Goal: Task Accomplishment & Management: Use online tool/utility

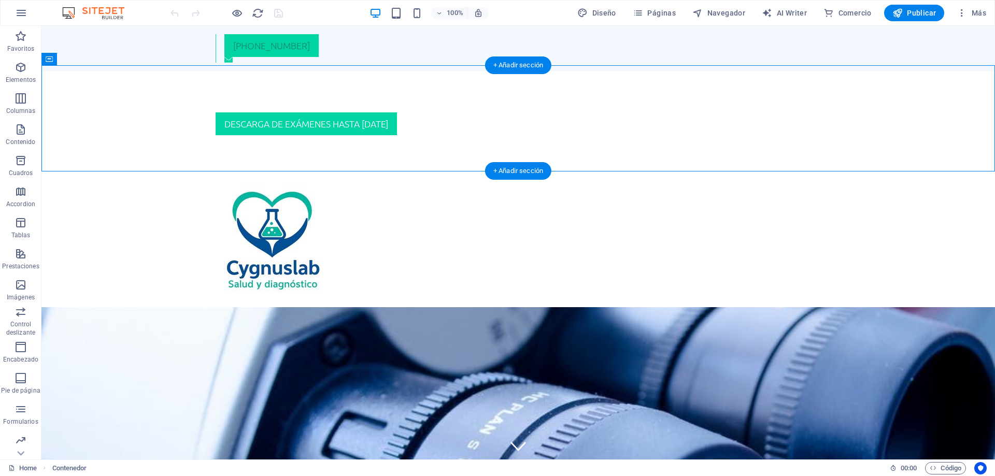
drag, startPoint x: 506, startPoint y: 121, endPoint x: 505, endPoint y: 99, distance: 21.8
click at [505, 99] on div "DESCARGA DE EXÁMENES HASTA [DATE]" at bounding box center [518, 124] width 954 height 106
click at [501, 113] on div "DESCARGA DE EXÁMENES HASTA [DATE]" at bounding box center [518, 123] width 605 height 23
drag, startPoint x: 506, startPoint y: 107, endPoint x: 504, endPoint y: 90, distance: 16.8
click at [504, 90] on div "DESCARGA DE EXÁMENES HASTA [DATE]" at bounding box center [518, 124] width 954 height 106
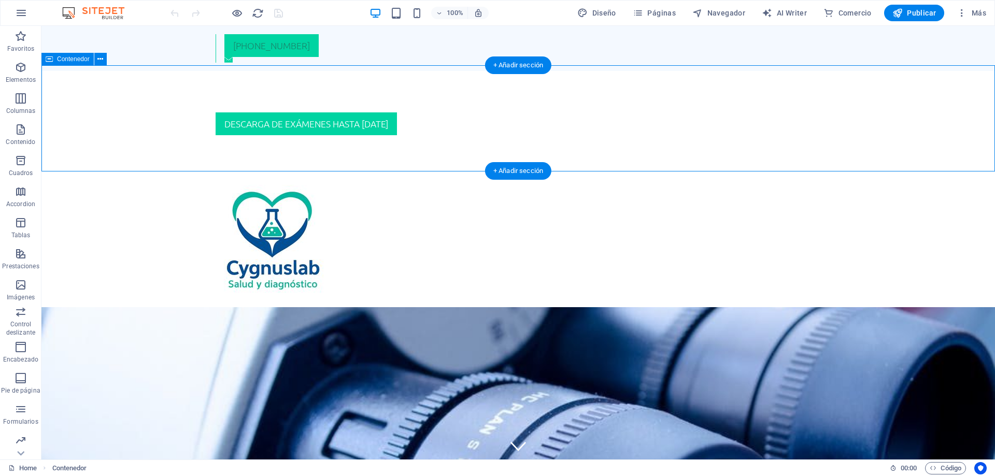
click at [381, 106] on div "DESCARGA DE EXÁMENES HASTA [DATE]" at bounding box center [518, 124] width 954 height 106
click at [385, 112] on div "DESCARGA DE EXÁMENES HASTA [DATE]" at bounding box center [518, 123] width 605 height 23
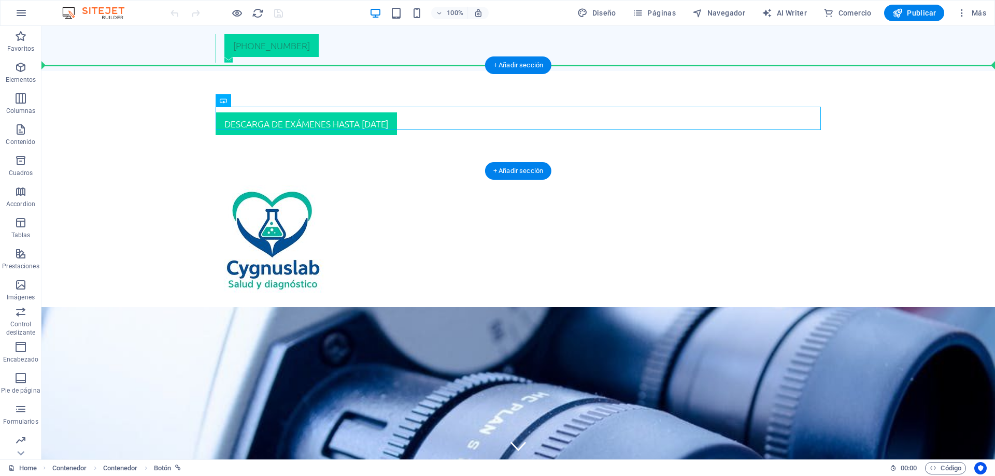
drag, startPoint x: 319, startPoint y: 126, endPoint x: 322, endPoint y: 104, distance: 22.1
click at [322, 104] on div "DESCARGA DE EXÁMENES HASTA [DATE]" at bounding box center [518, 124] width 954 height 106
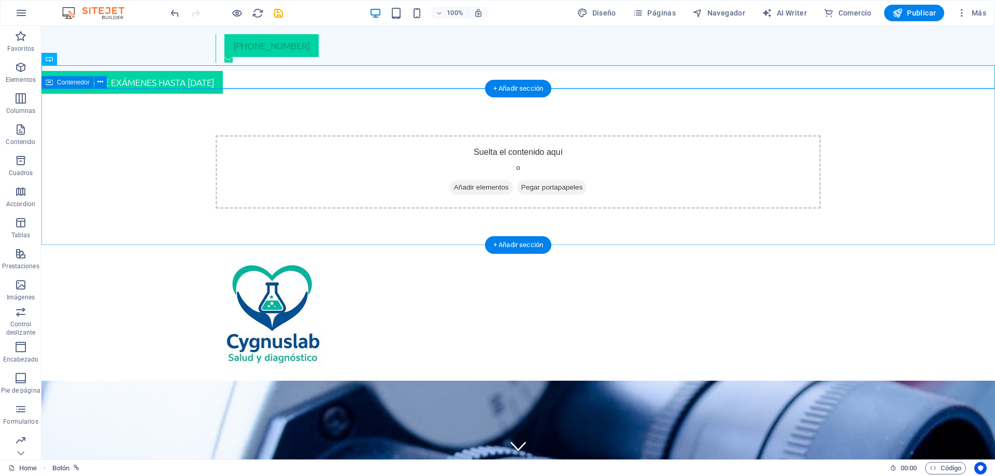
click at [587, 116] on div "Suelta el contenido aquí o Añadir elementos Pegar portapapeles" at bounding box center [518, 172] width 954 height 157
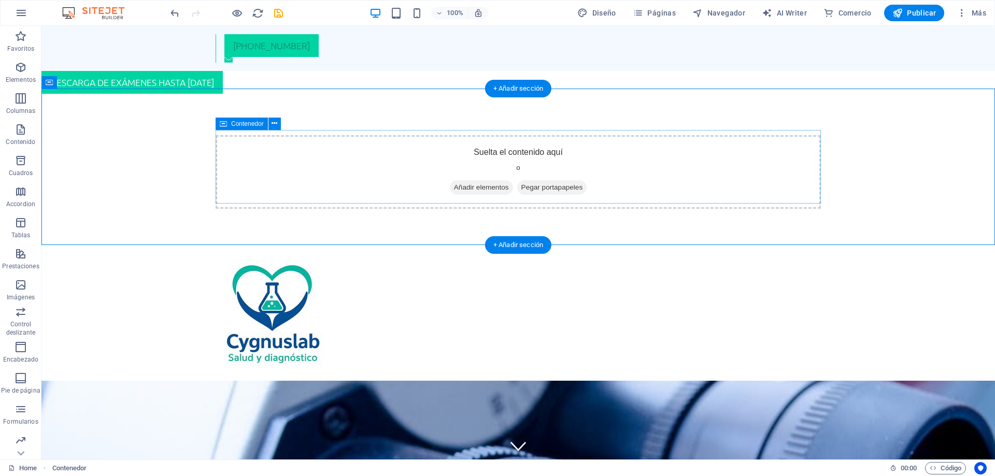
click at [468, 182] on span "Añadir elementos" at bounding box center [481, 187] width 63 height 15
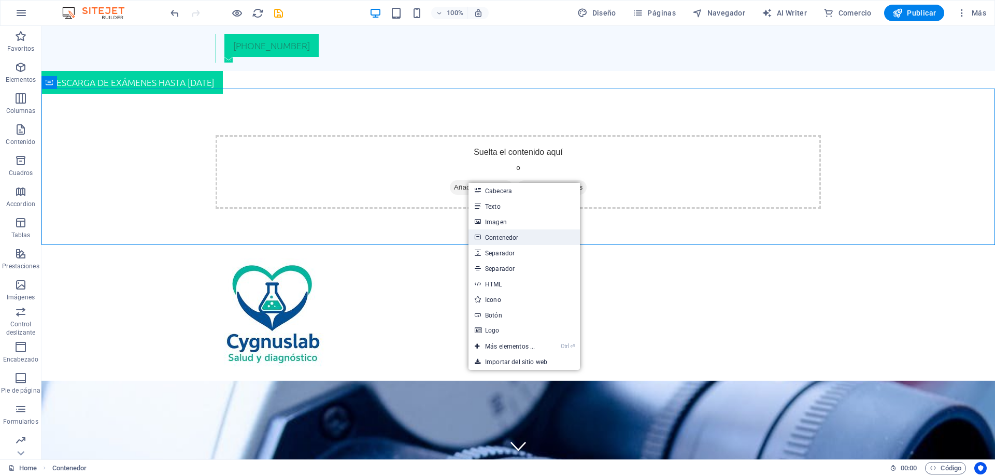
click at [496, 239] on link "Contenedor" at bounding box center [524, 238] width 111 height 16
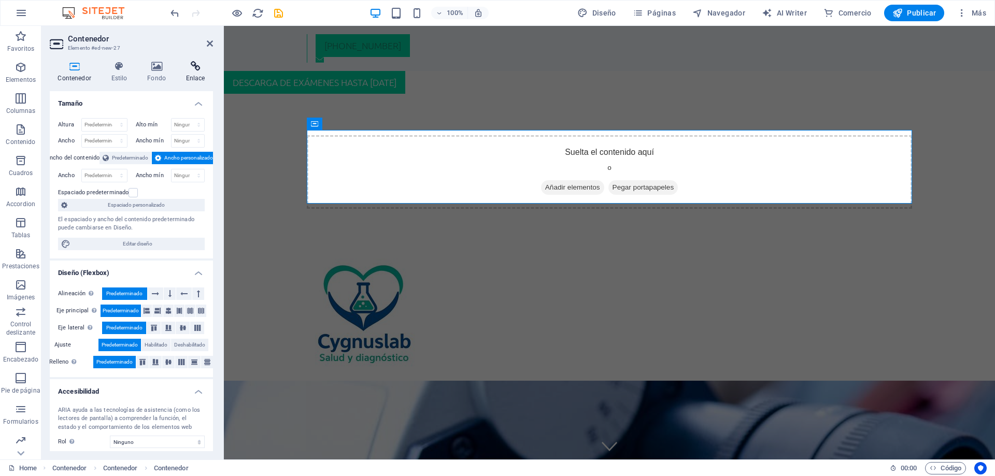
click at [191, 67] on icon at bounding box center [195, 66] width 35 height 10
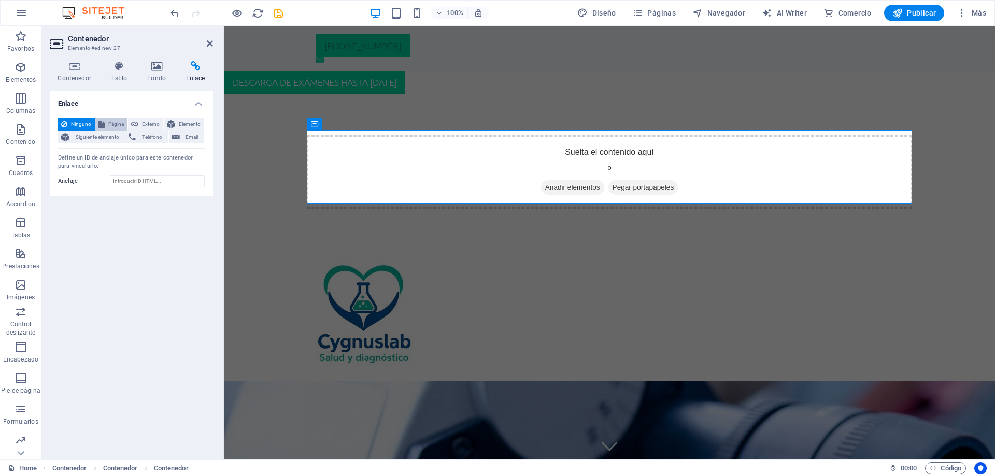
click at [105, 122] on button "Página" at bounding box center [111, 124] width 32 height 12
select select
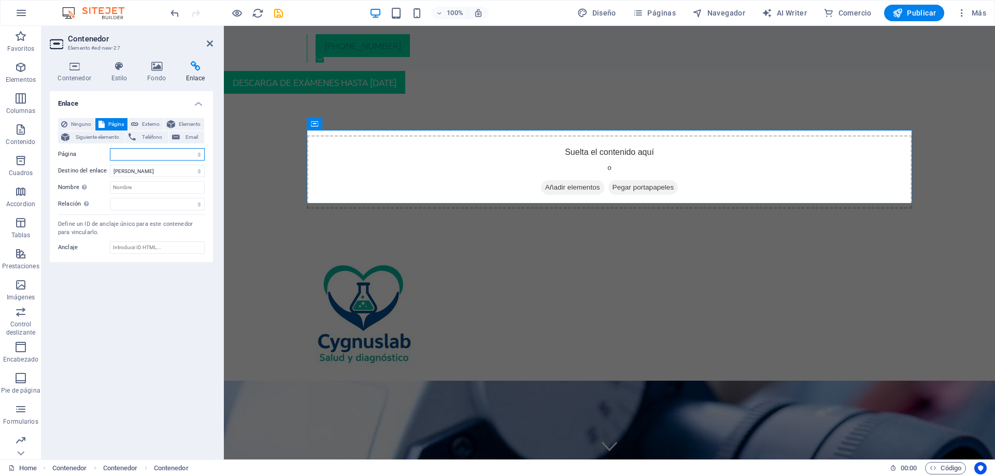
click at [161, 153] on select "Home" at bounding box center [157, 154] width 95 height 12
click at [110, 148] on select "Home" at bounding box center [157, 154] width 95 height 12
click at [93, 158] on label "Página" at bounding box center [84, 154] width 52 height 12
click at [110, 158] on select "Home" at bounding box center [157, 154] width 95 height 12
click at [110, 165] on select "Nueva pestaña Misma pestaña Superposición" at bounding box center [157, 171] width 95 height 12
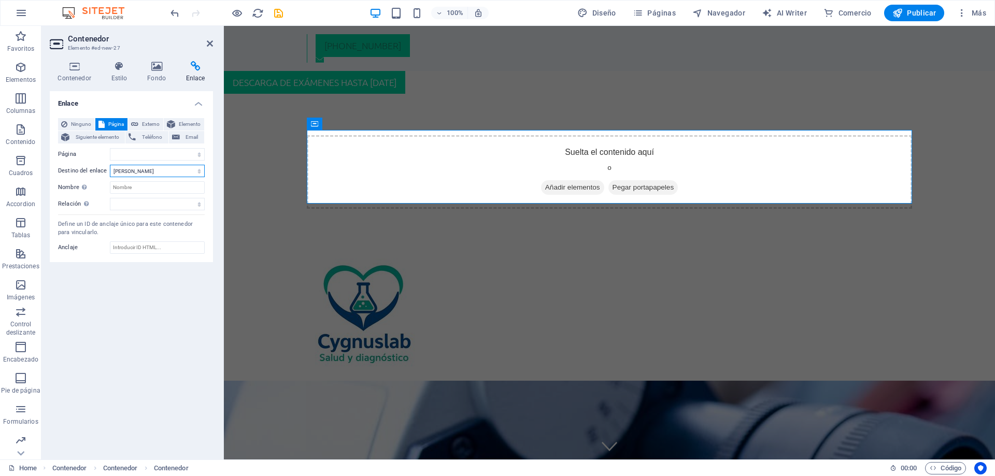
select select "blank"
click option "Nueva pestaña" at bounding box center [0, 0] width 0 height 0
select select
click at [129, 186] on input "Nombre Una descripción adicional del enlace no debería ser igual al texto del e…" at bounding box center [157, 187] width 95 height 12
type input "Resultado"
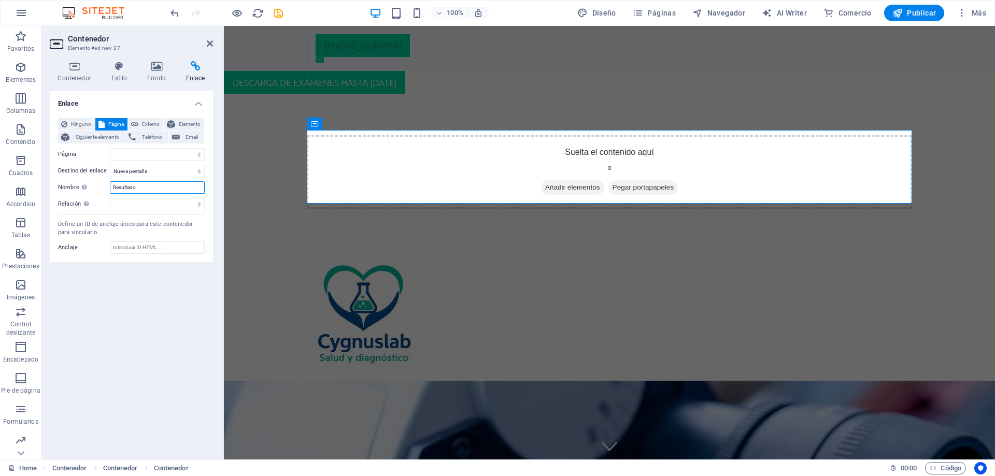
select select
type input "Resultado"
click at [146, 123] on span "Externo" at bounding box center [151, 124] width 19 height 12
paste input "[URL][DOMAIN_NAME]"
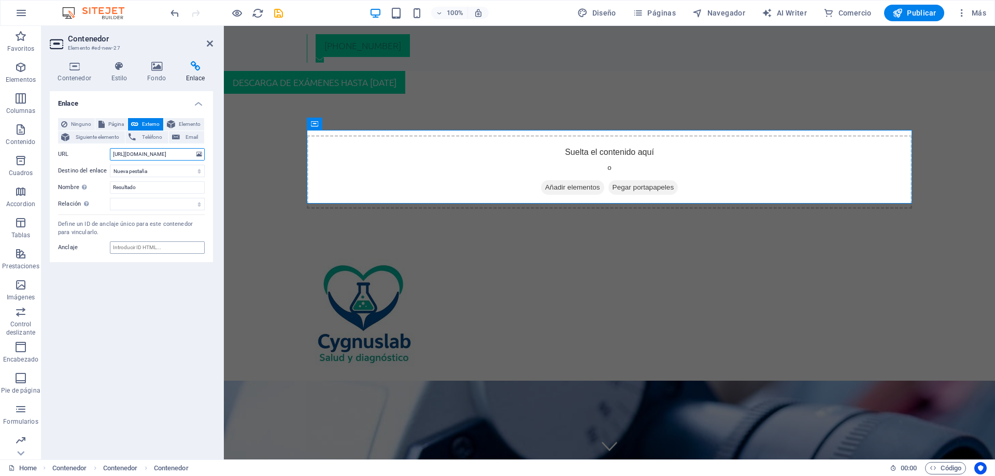
type input "[URL][DOMAIN_NAME]"
click at [119, 247] on input "Anclaje" at bounding box center [157, 248] width 95 height 12
click at [79, 75] on h4 "Contenedor" at bounding box center [76, 72] width 53 height 22
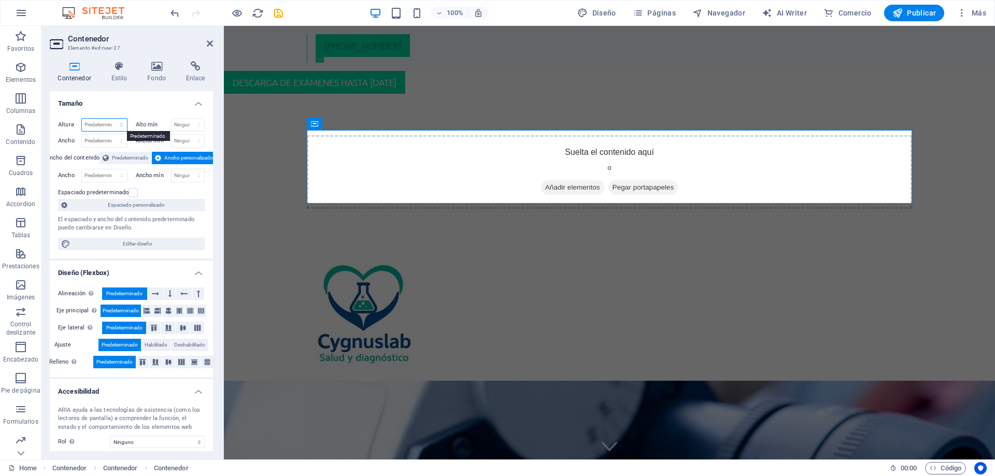
click at [82, 119] on select "Predeterminado px rem % vh vw" at bounding box center [104, 125] width 45 height 12
click at [151, 185] on div "Altura Predeterminado px rem % vh vw Alto mín Ninguno px rem % vh vw Ancho Pred…" at bounding box center [131, 184] width 163 height 149
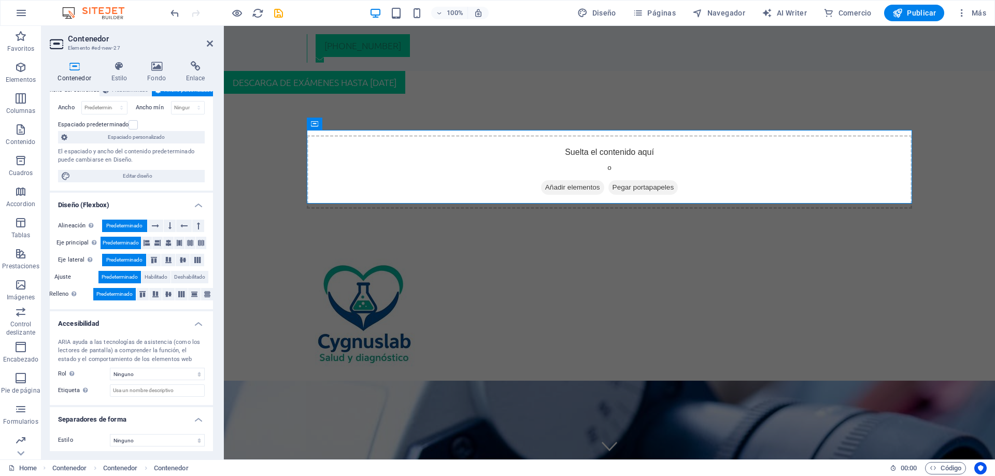
scroll to position [72, 0]
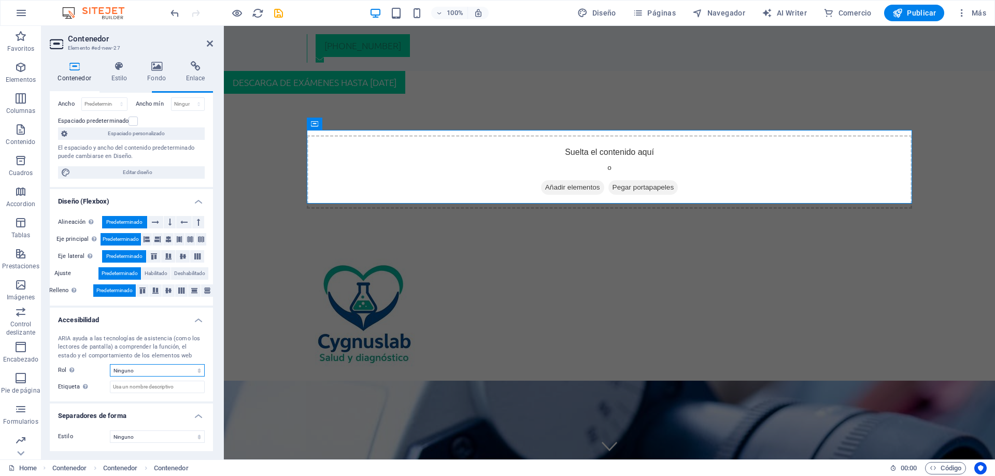
click at [110, 364] on select "Ninguno Alert Article Banner Comment Complementary Dialog Encabezado Marquee Pi…" at bounding box center [157, 370] width 95 height 12
click at [145, 369] on select "Ninguno Alert Article Banner Comment Complementary Dialog Encabezado Marquee Pi…" at bounding box center [157, 370] width 95 height 12
click at [110, 431] on select "Ninguno Triángulo Cuadrado Diagonal Polígono 1 Polígono 2 Zigzag Múltiples zigz…" at bounding box center [157, 437] width 95 height 12
click option "Cuadrado" at bounding box center [0, 0] width 0 height 0
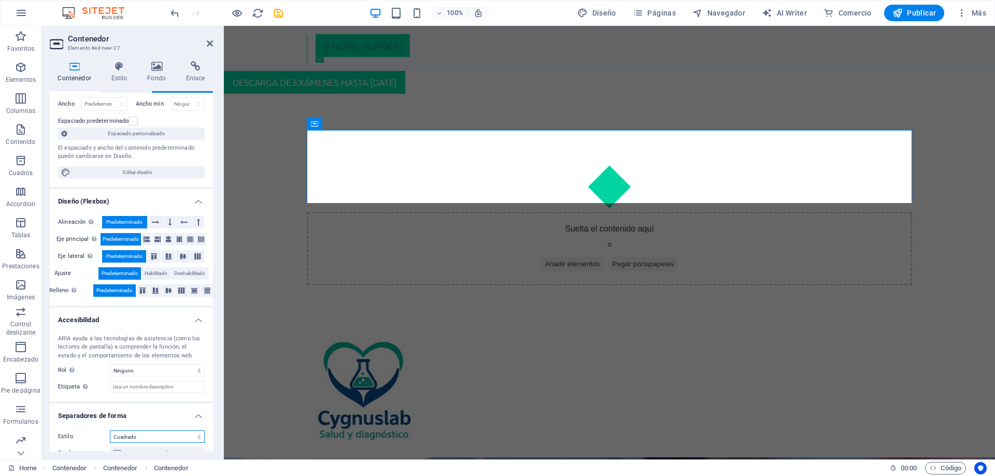
click at [110, 431] on select "Ninguno Triángulo Cuadrado Diagonal Polígono 1 Polígono 2 Zigzag Múltiples zigz…" at bounding box center [157, 437] width 95 height 12
select select "none"
click option "Ninguno" at bounding box center [0, 0] width 0 height 0
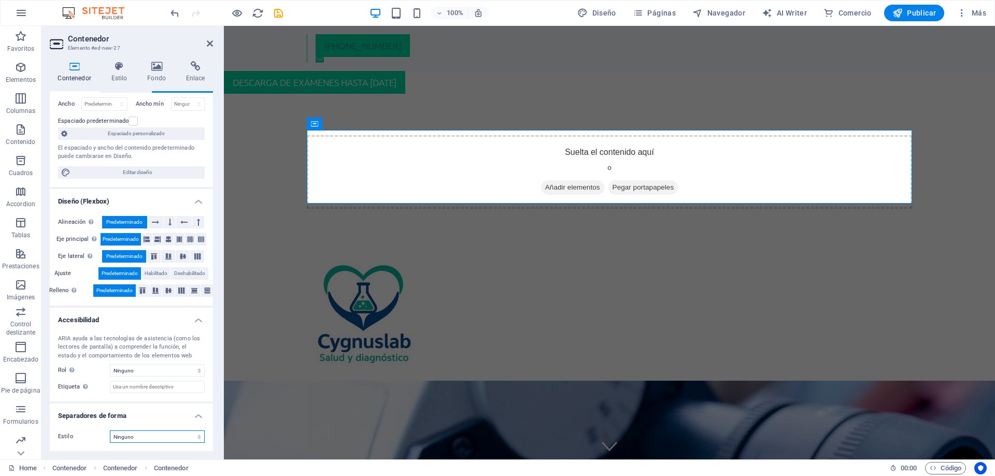
scroll to position [0, 0]
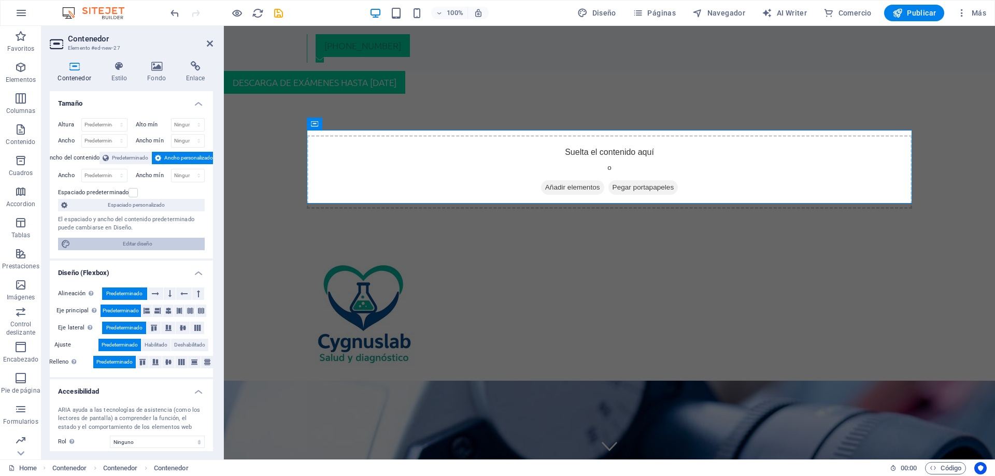
click at [123, 247] on span "Editar diseño" at bounding box center [138, 244] width 128 height 12
select select "rem"
select select "300"
select select "px"
select select "rem"
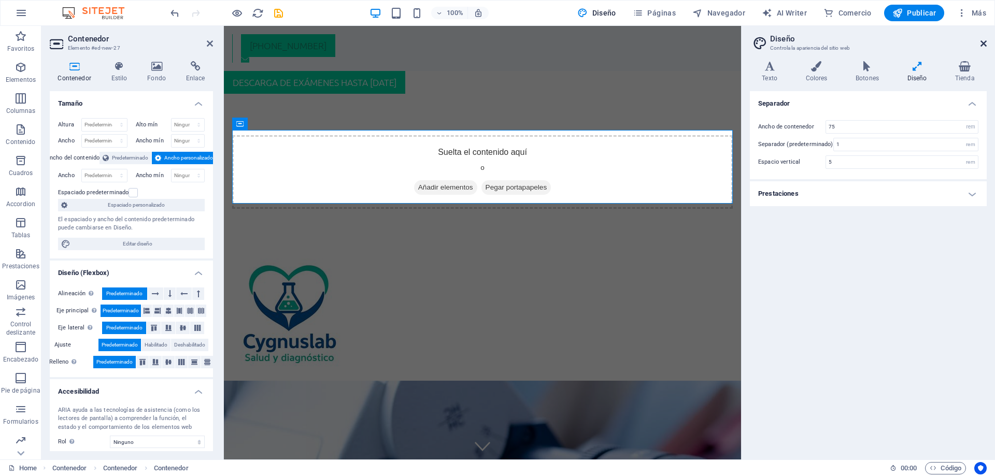
click at [983, 44] on icon at bounding box center [984, 43] width 6 height 8
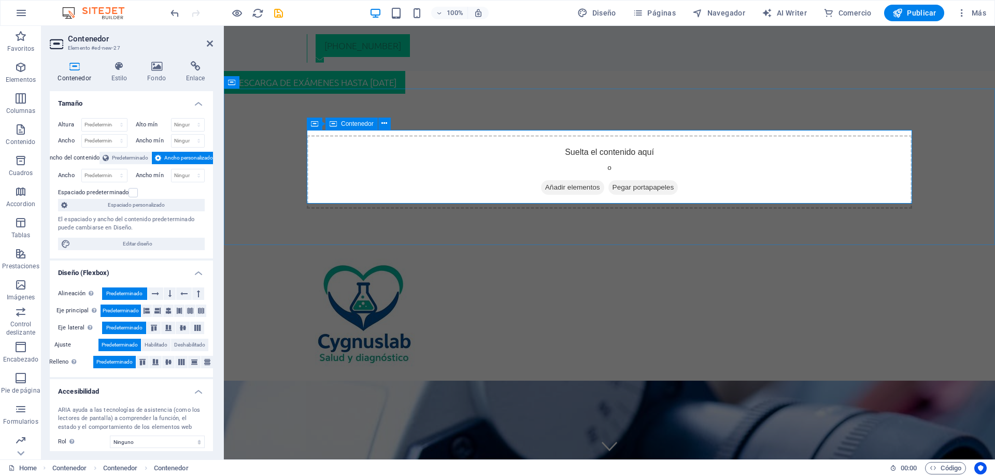
click at [325, 163] on div "Suelta el contenido aquí o Añadir elementos Pegar portapapeles" at bounding box center [609, 172] width 605 height 74
click at [619, 162] on div "Suelta el contenido aquí o Añadir elementos Pegar portapapeles" at bounding box center [609, 172] width 605 height 74
click at [611, 161] on div "Suelta el contenido aquí o Añadir elementos Pegar portapapeles" at bounding box center [609, 172] width 605 height 74
click at [136, 203] on span "Espaciado personalizado" at bounding box center [135, 205] width 131 height 12
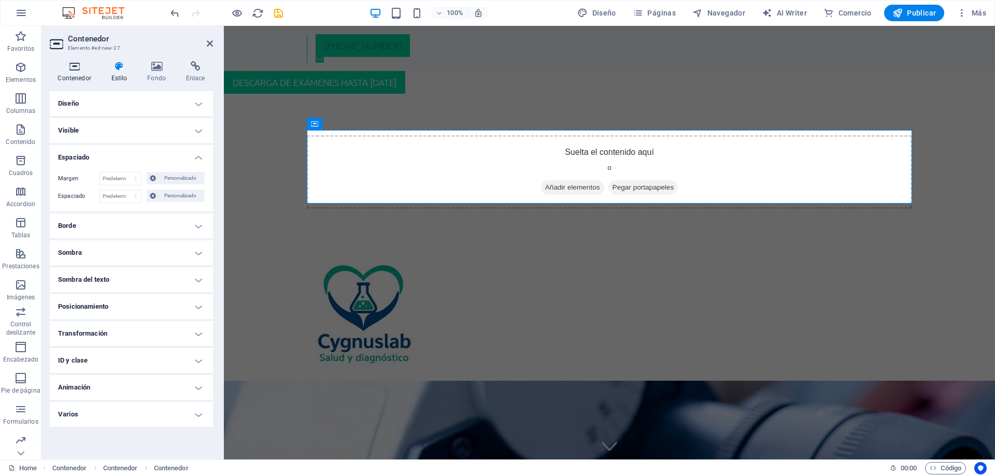
click at [79, 68] on icon at bounding box center [74, 66] width 49 height 10
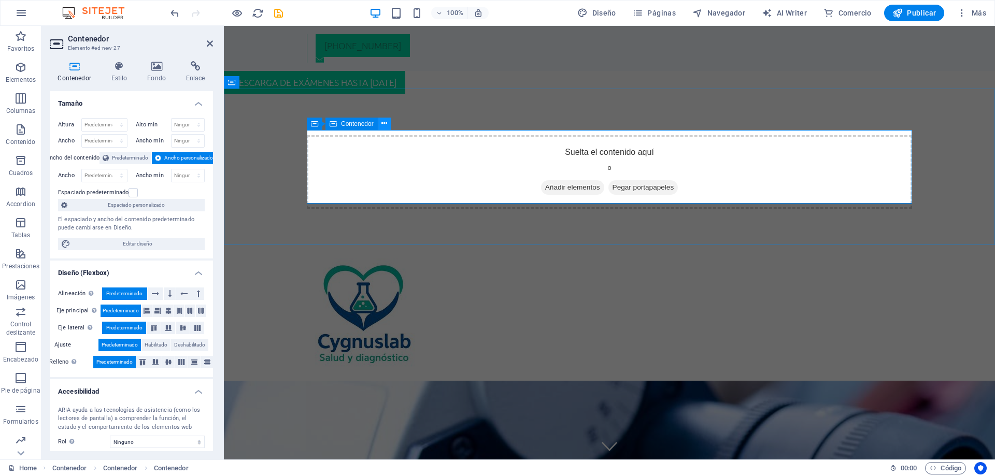
click at [384, 125] on icon at bounding box center [384, 123] width 6 height 11
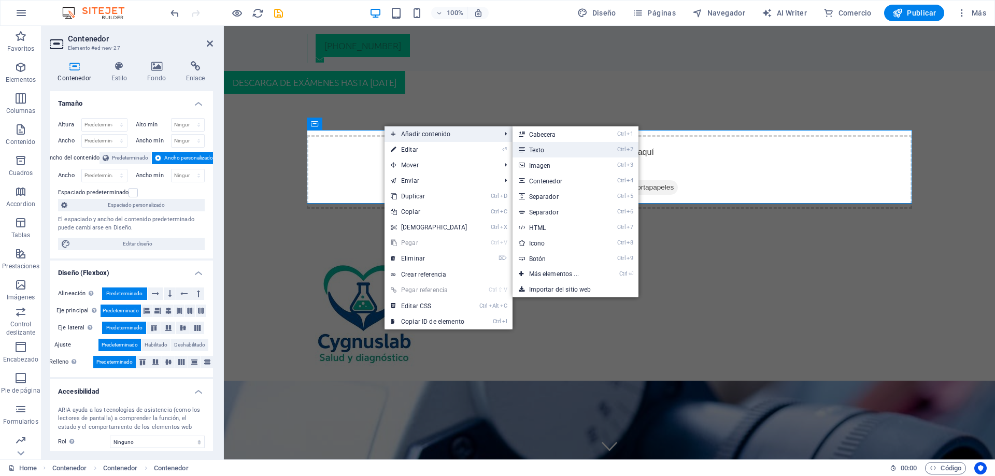
click at [547, 153] on link "Ctrl 2 Texto" at bounding box center [556, 150] width 87 height 16
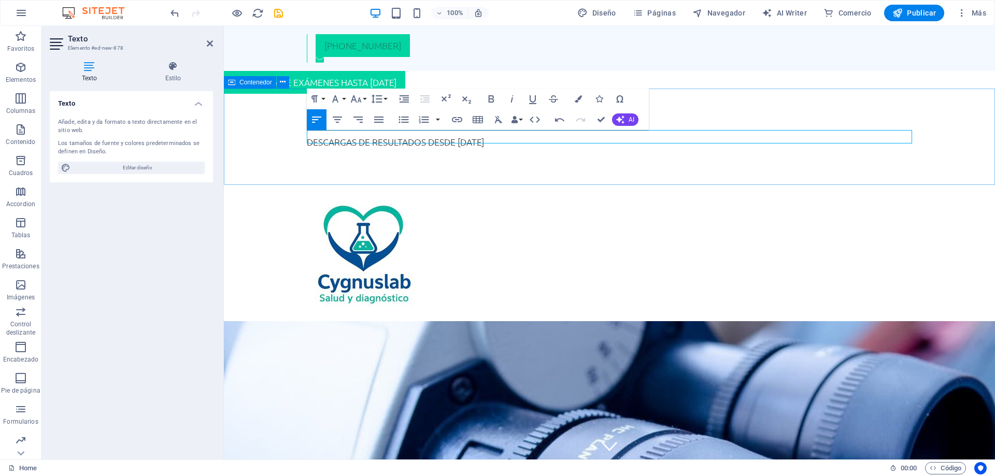
drag, startPoint x: 912, startPoint y: 137, endPoint x: 861, endPoint y: 147, distance: 51.7
click at [864, 147] on div "DESCARGAS DE RESULTADOS DESDE [DATE]" at bounding box center [609, 142] width 771 height 96
click at [609, 158] on div "DESCARGAS DE RESULTADOS DESDE [DATE]" at bounding box center [609, 142] width 771 height 96
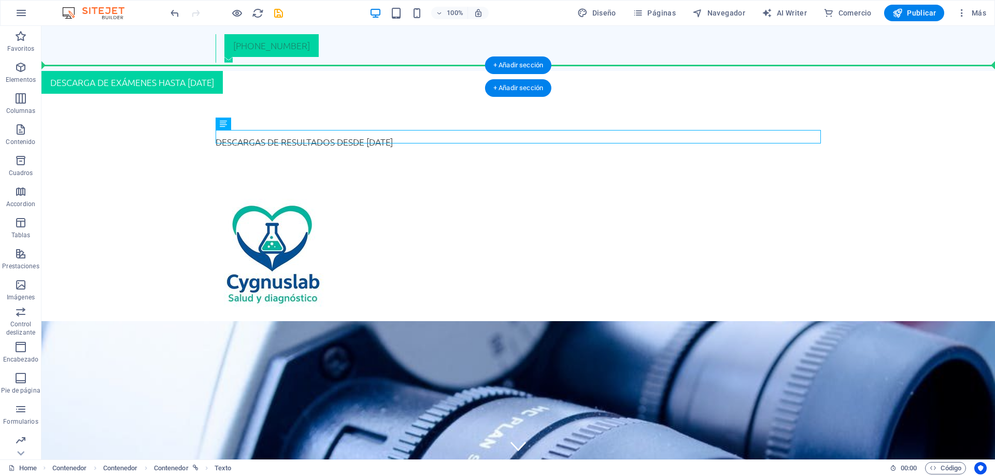
drag, startPoint x: 398, startPoint y: 134, endPoint x: 480, endPoint y: 73, distance: 102.6
click at [480, 73] on div "[PHONE_NUMBER] DESCARGA DE EXÁMENES HASTA [DATE] DESCARGAS DE RESULTADOS DESDE …" at bounding box center [518, 426] width 954 height 801
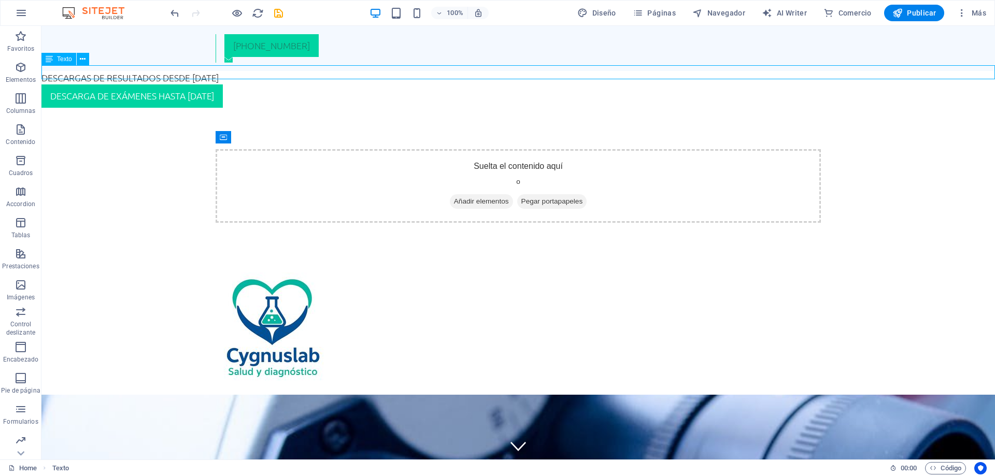
click at [480, 73] on div "DESCARGAS DE RESULTADOS DESDE [DATE]" at bounding box center [518, 77] width 954 height 13
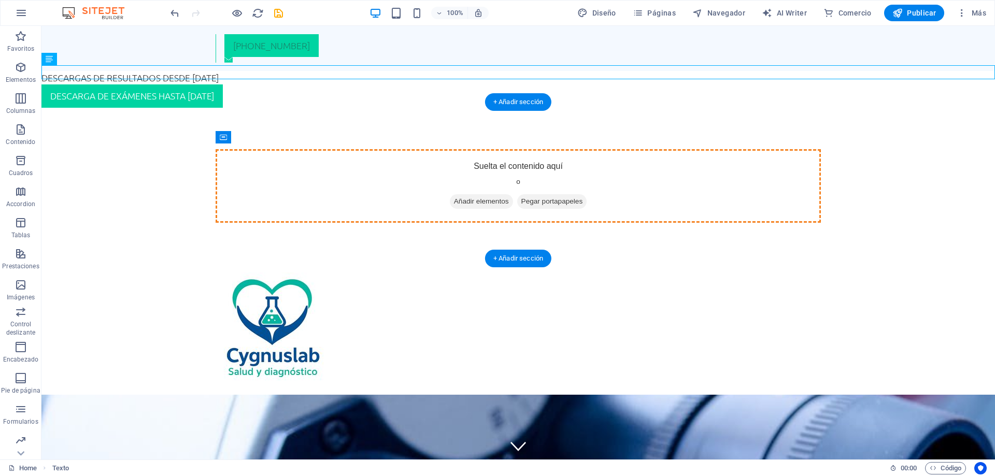
drag, startPoint x: 481, startPoint y: 74, endPoint x: 468, endPoint y: 156, distance: 82.3
click at [468, 156] on div "[PHONE_NUMBER] DESCARGAS DE RESULTADOS DESDE [DATE] DESCARGA DE EXÁMENES HASTA …" at bounding box center [518, 463] width 954 height 875
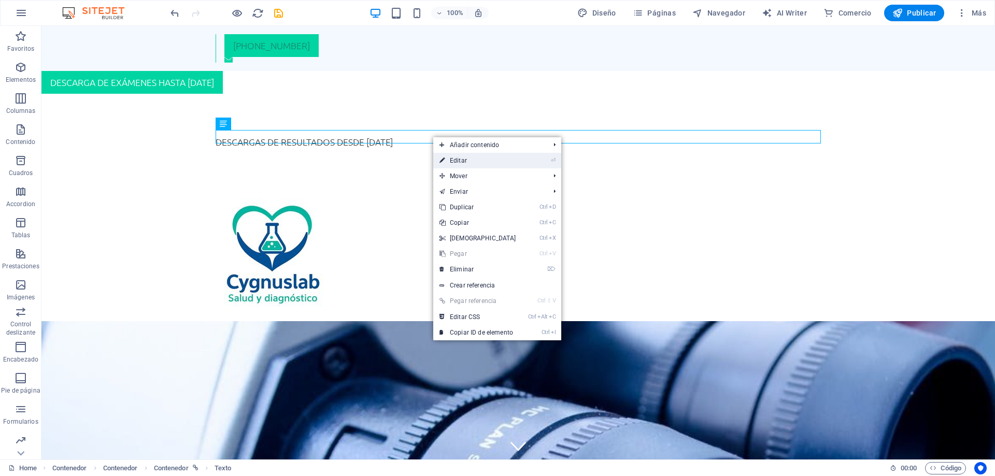
click at [482, 159] on link "⏎ Editar" at bounding box center [477, 161] width 89 height 16
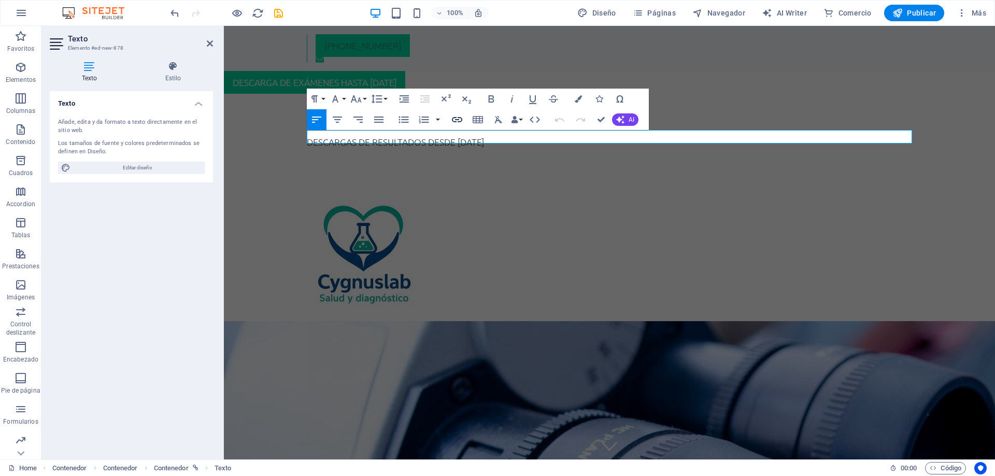
click at [456, 123] on icon "button" at bounding box center [457, 120] width 12 height 12
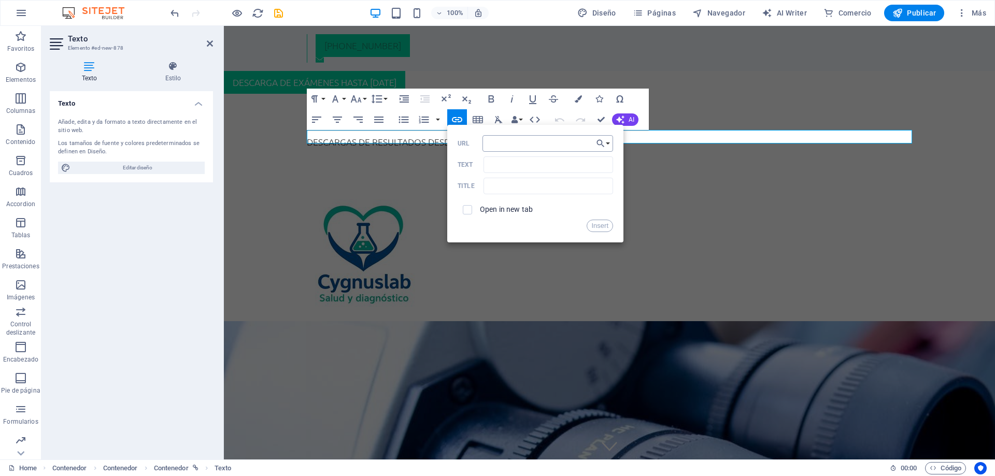
type input "[URL][DOMAIN_NAME]"
click at [602, 226] on button "Insert" at bounding box center [600, 226] width 26 height 12
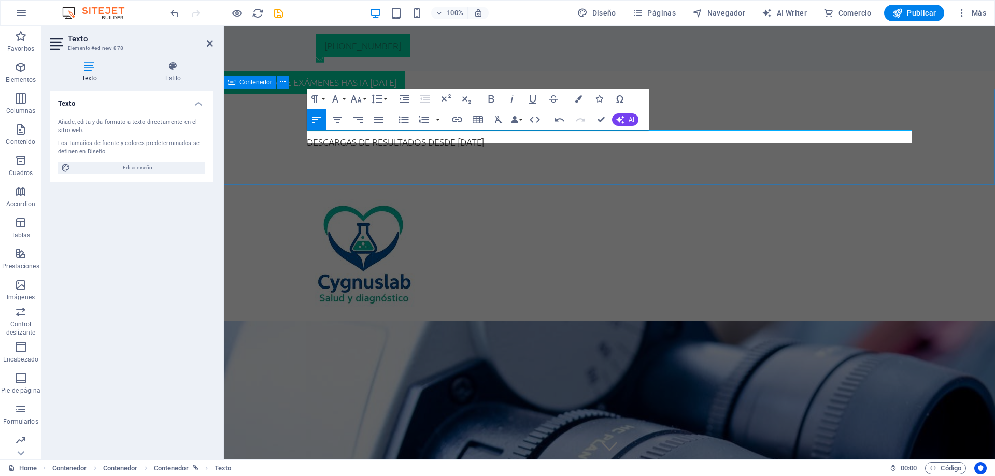
click at [578, 176] on div "DESCARGAS DE RESULTADOS DESDE [DATE]" at bounding box center [609, 142] width 771 height 96
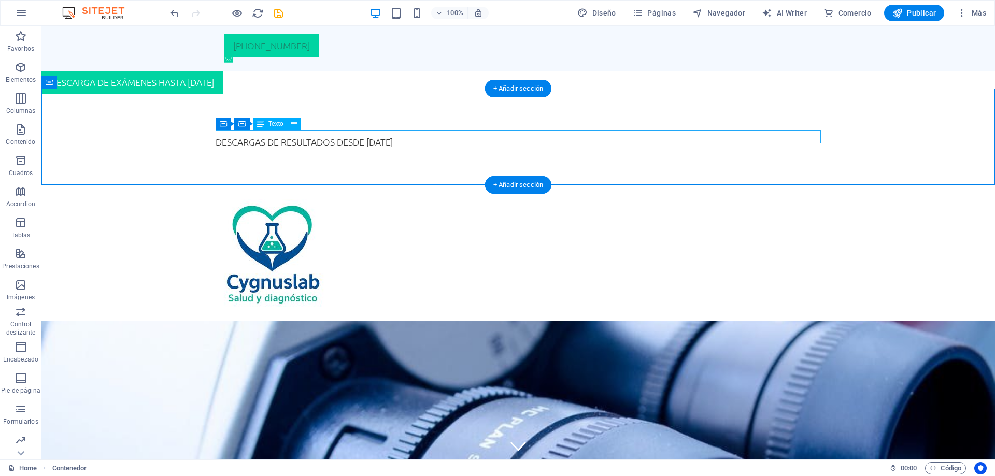
click at [389, 138] on div "DESCARGAS DE RESULTADOS DESDE [DATE]" at bounding box center [518, 141] width 605 height 13
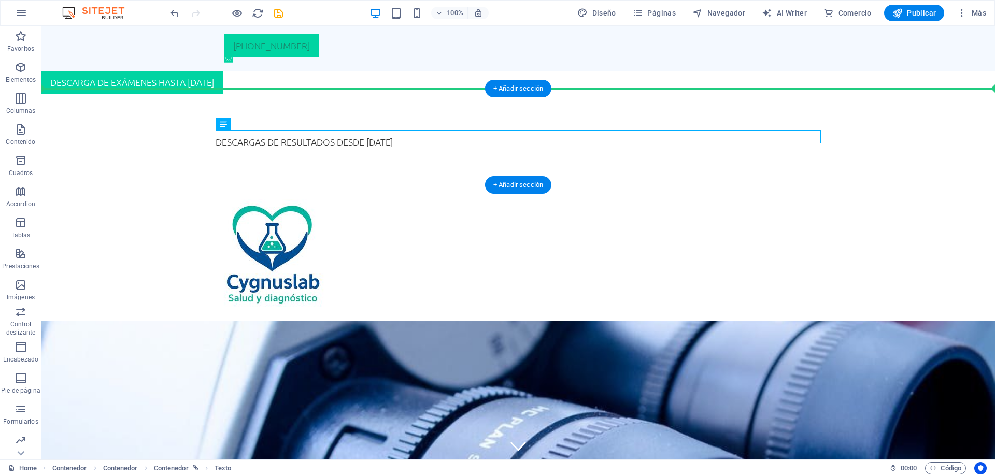
drag, startPoint x: 304, startPoint y: 141, endPoint x: 126, endPoint y: 126, distance: 178.9
click at [126, 126] on div "DESCARGAS DE RESULTADOS DESDE [DATE]" at bounding box center [518, 142] width 954 height 96
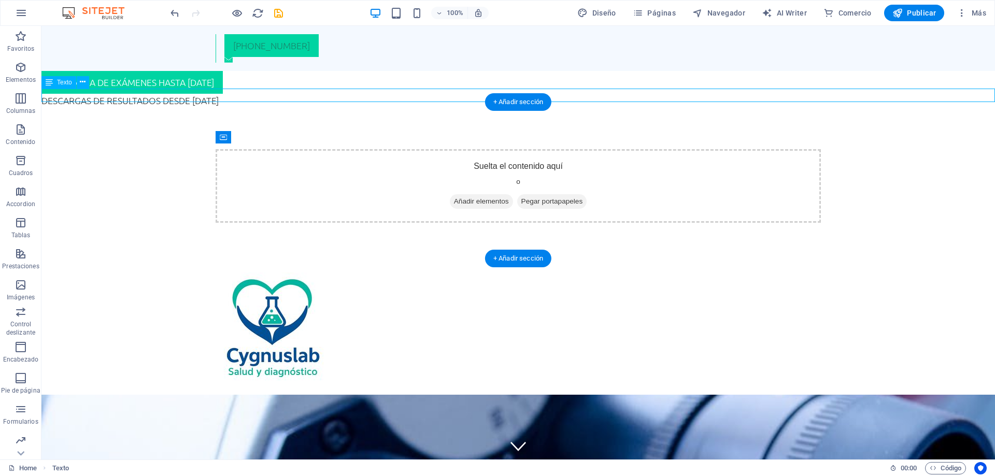
click at [201, 97] on div "DESCARGAS DE RESULTADOS DESDE [DATE]" at bounding box center [518, 100] width 954 height 13
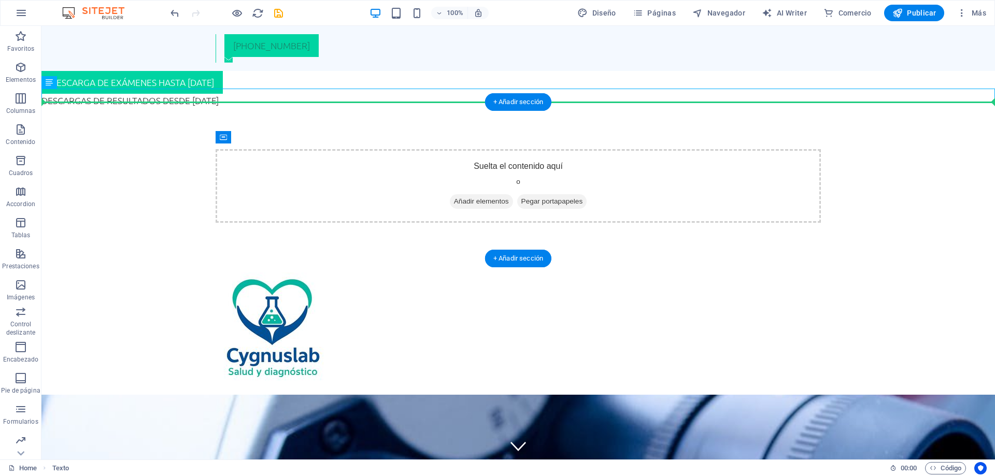
drag, startPoint x: 236, startPoint y: 93, endPoint x: 246, endPoint y: 118, distance: 26.1
click at [246, 118] on div "[PHONE_NUMBER] DESCARGA DE EXÁMENES HASTA [DATE] DESCARGAS DE RESULTADOS DESDE …" at bounding box center [518, 463] width 954 height 875
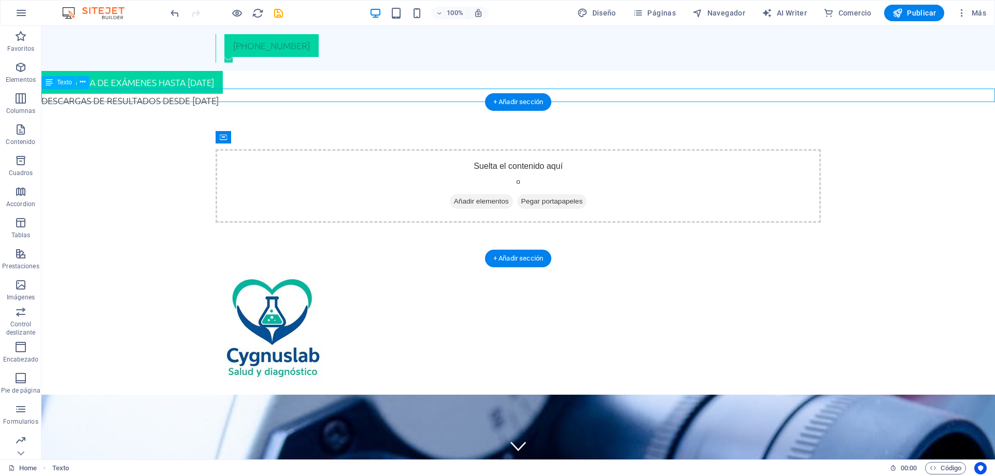
click at [252, 101] on div "DESCARGAS DE RESULTADOS DESDE [DATE]" at bounding box center [518, 100] width 954 height 13
click at [430, 149] on div "Suelta el contenido aquí o Añadir elementos Pegar portapapeles" at bounding box center [518, 186] width 605 height 74
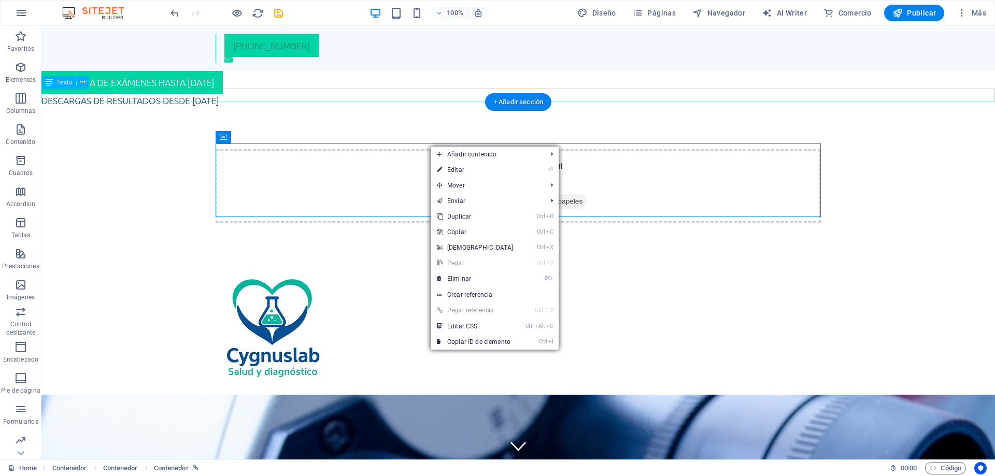
click at [228, 97] on div "DESCARGAS DE RESULTADOS DESDE [DATE]" at bounding box center [518, 100] width 954 height 13
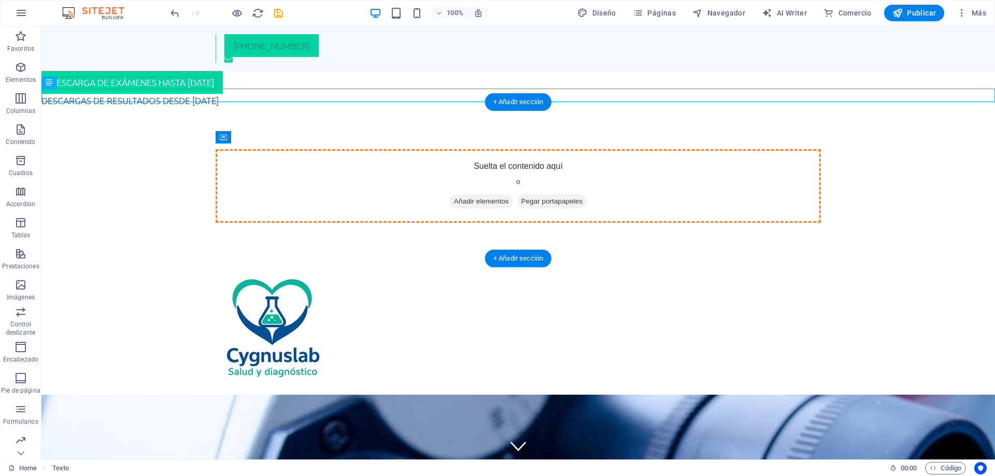
drag, startPoint x: 238, startPoint y: 96, endPoint x: 308, endPoint y: 163, distance: 96.8
click at [308, 163] on div "[PHONE_NUMBER] DESCARGA DE EXÁMENES HASTA [DATE] DESCARGAS DE RESULTADOS DESDE …" at bounding box center [518, 463] width 954 height 875
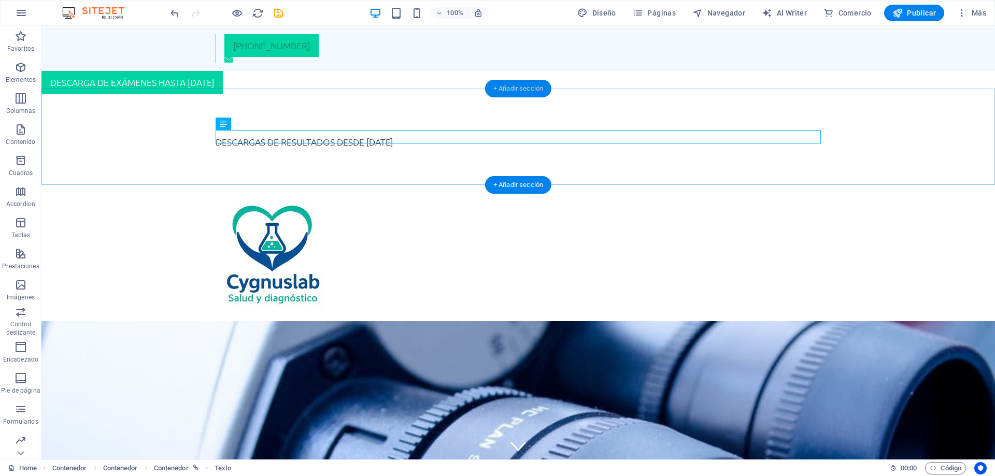
click at [518, 90] on div "+ Añadir sección" at bounding box center [518, 89] width 66 height 18
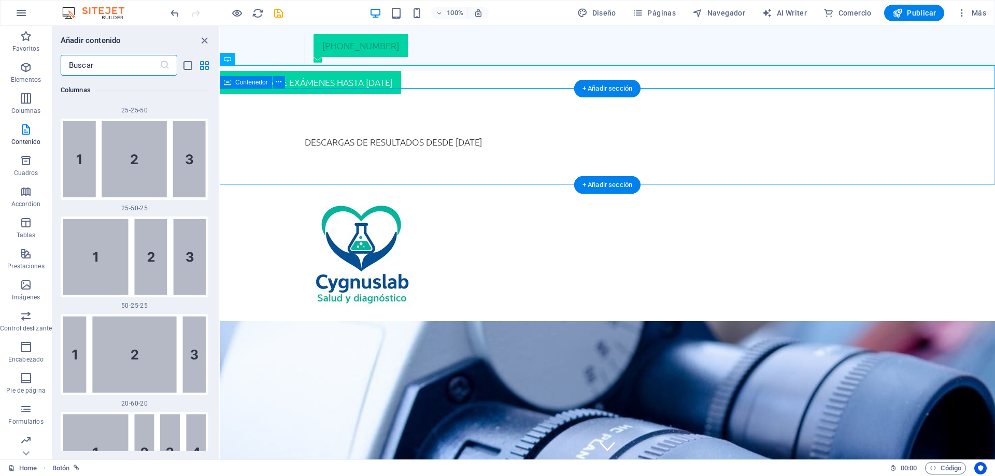
scroll to position [1814, 0]
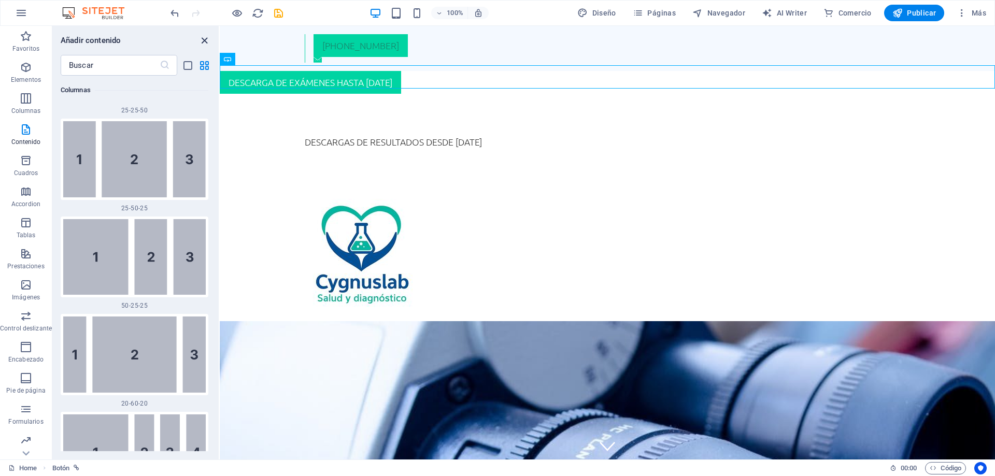
drag, startPoint x: 200, startPoint y: 38, endPoint x: 159, endPoint y: 13, distance: 47.9
click at [200, 38] on icon "close panel" at bounding box center [205, 41] width 12 height 12
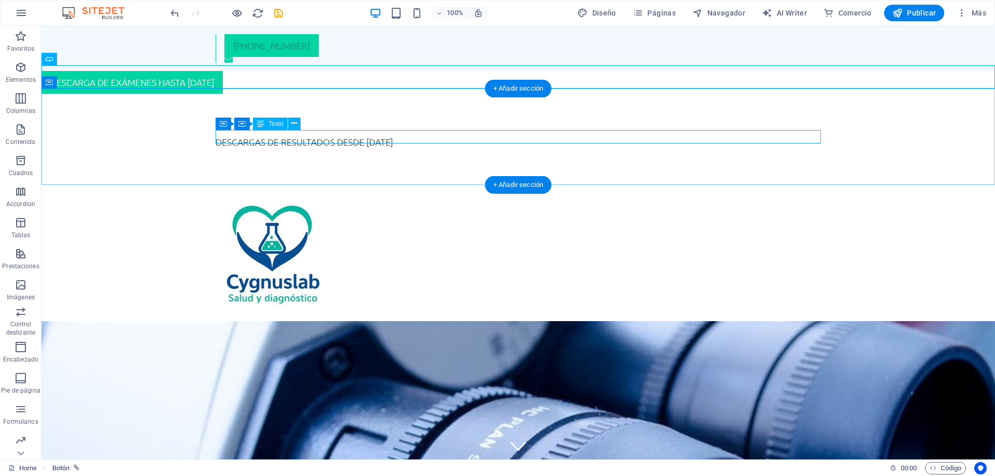
click at [304, 140] on div "DESCARGAS DE RESULTADOS DESDE [DATE]" at bounding box center [518, 141] width 605 height 13
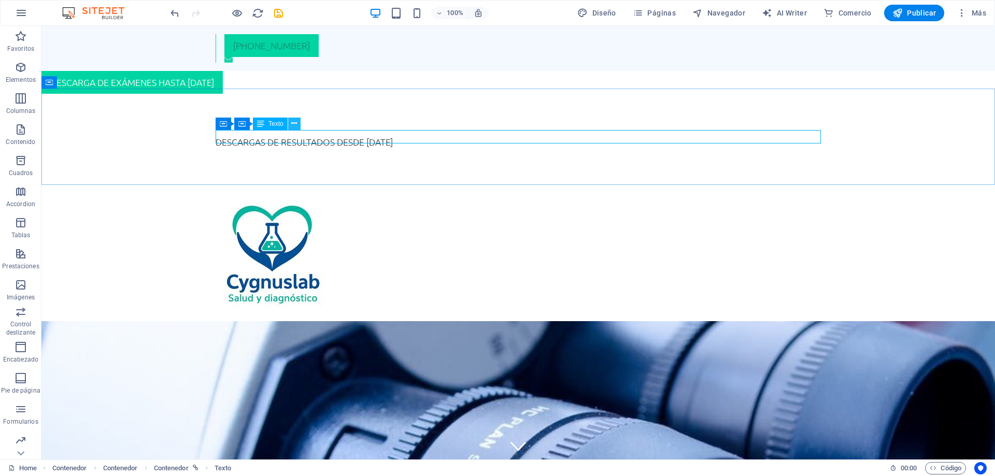
click at [298, 124] on button at bounding box center [294, 124] width 12 height 12
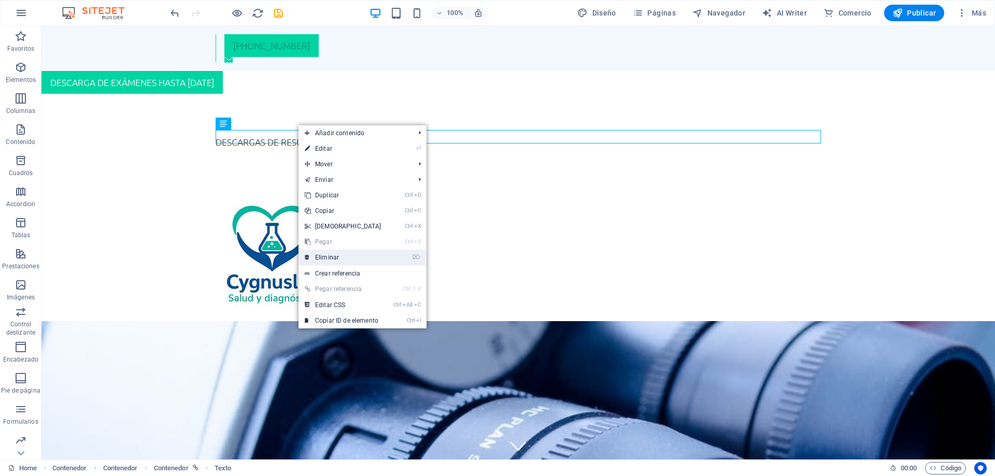
click at [375, 253] on link "⌦ Eliminar" at bounding box center [343, 258] width 89 height 16
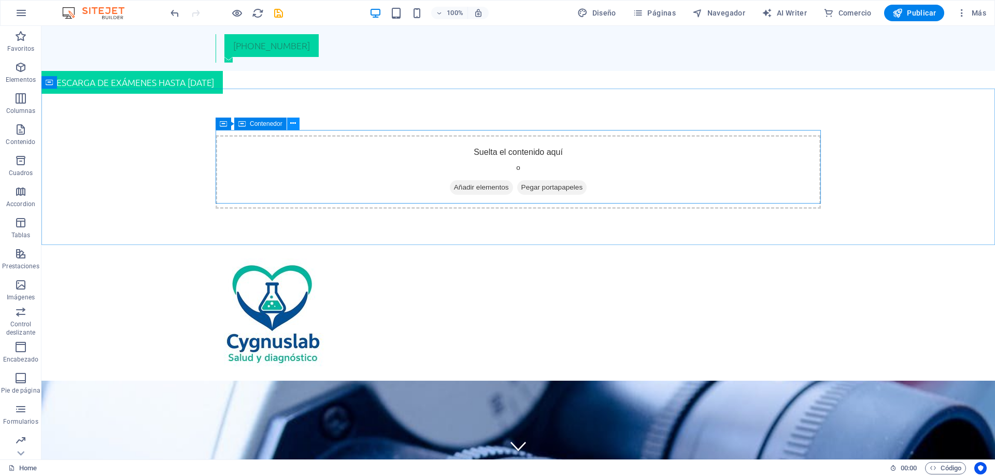
click at [293, 125] on icon at bounding box center [293, 123] width 6 height 11
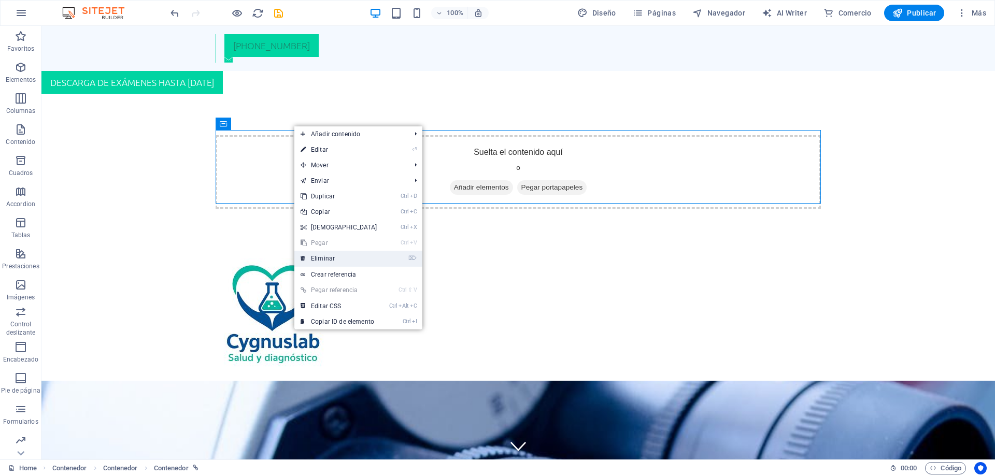
click at [328, 257] on link "⌦ Eliminar" at bounding box center [338, 259] width 89 height 16
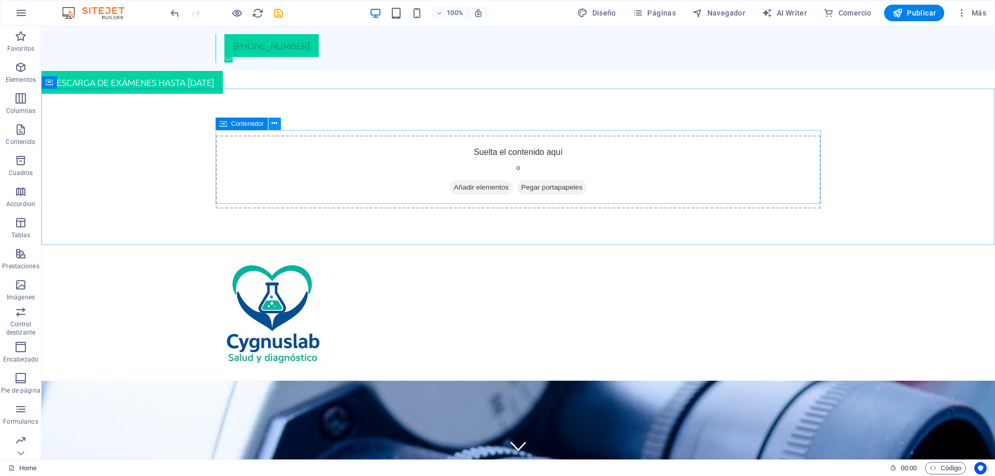
click at [274, 125] on icon at bounding box center [275, 123] width 6 height 11
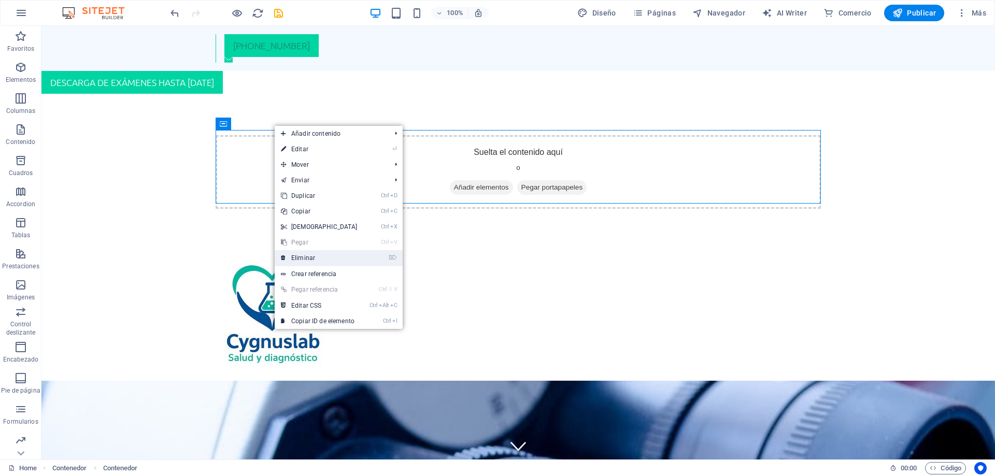
click at [322, 256] on link "⌦ Eliminar" at bounding box center [319, 258] width 89 height 16
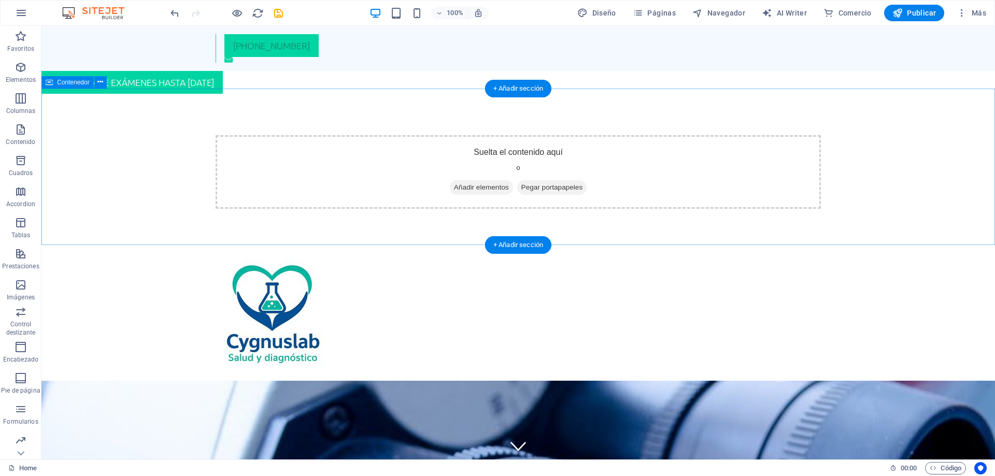
drag, startPoint x: 493, startPoint y: 201, endPoint x: 489, endPoint y: 197, distance: 5.9
click at [490, 199] on div "Suelta el contenido aquí o Añadir elementos Pegar portapapeles" at bounding box center [518, 172] width 605 height 74
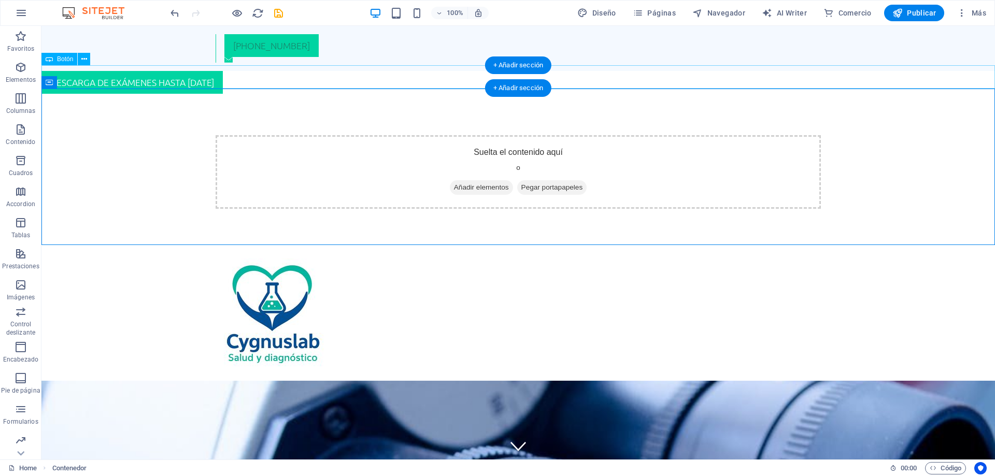
click at [180, 74] on div "DESCARGA DE EXÁMENES HASTA [DATE]" at bounding box center [518, 82] width 954 height 23
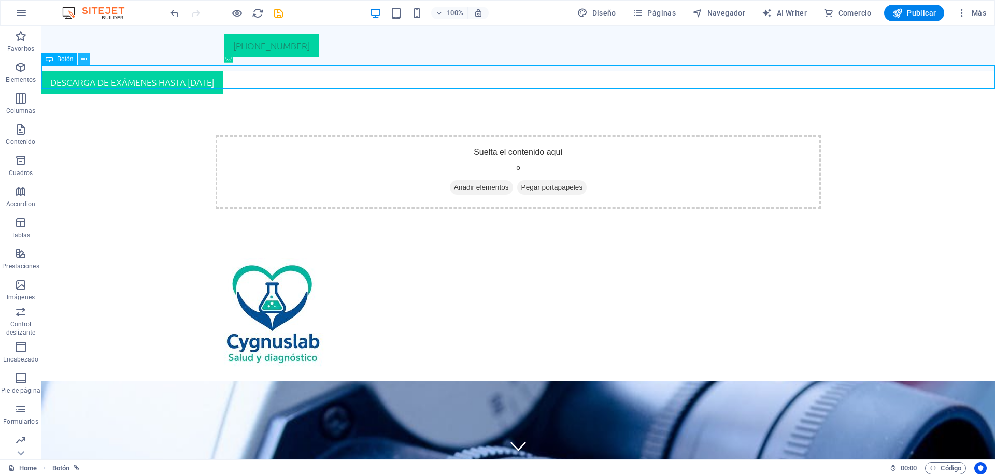
click at [81, 57] on icon at bounding box center [84, 59] width 6 height 11
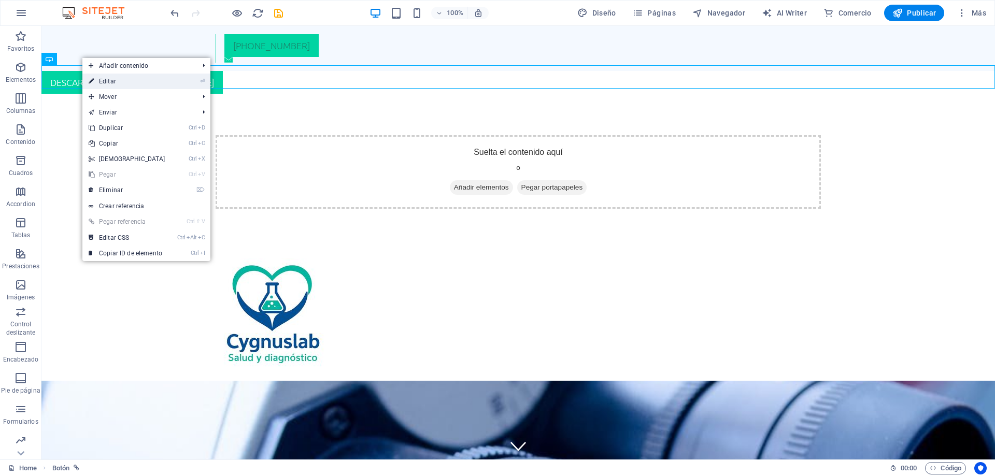
click at [113, 79] on link "⏎ Editar" at bounding box center [126, 82] width 89 height 16
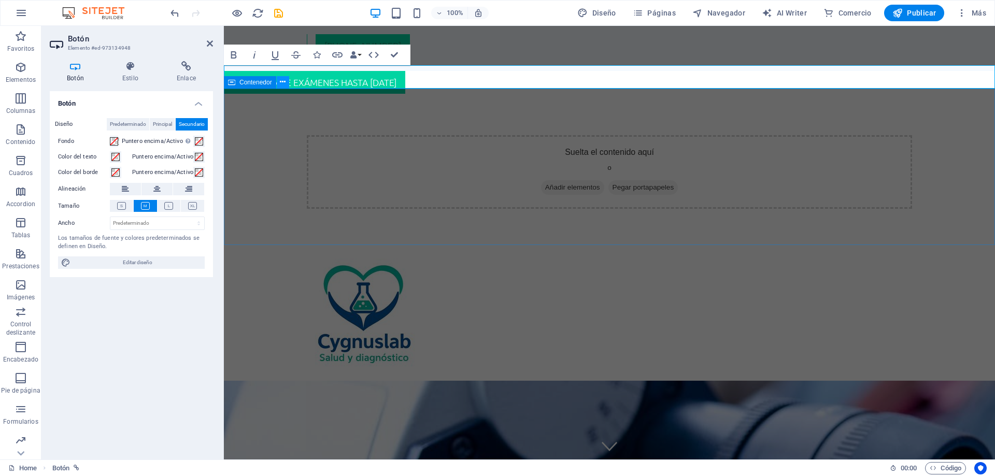
click at [285, 81] on icon at bounding box center [283, 82] width 6 height 11
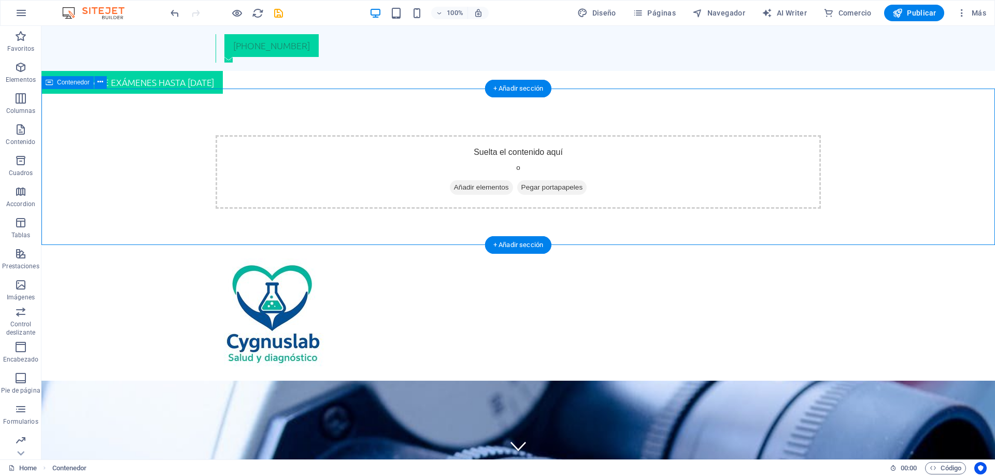
click at [189, 122] on div "Suelta el contenido aquí o Añadir elementos Pegar portapapeles" at bounding box center [518, 172] width 954 height 157
click at [527, 94] on div "+ Añadir sección" at bounding box center [518, 89] width 66 height 18
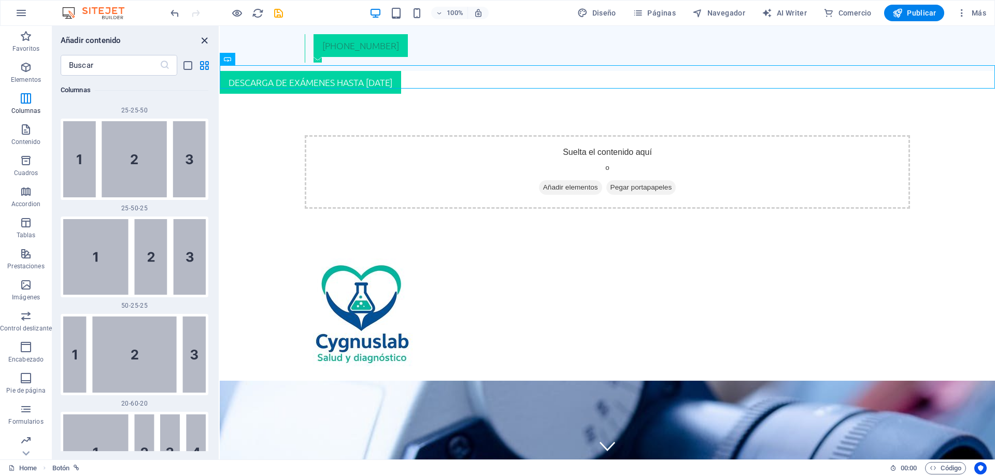
drag, startPoint x: 206, startPoint y: 43, endPoint x: 163, endPoint y: 16, distance: 50.5
click at [206, 43] on icon "close panel" at bounding box center [205, 41] width 12 height 12
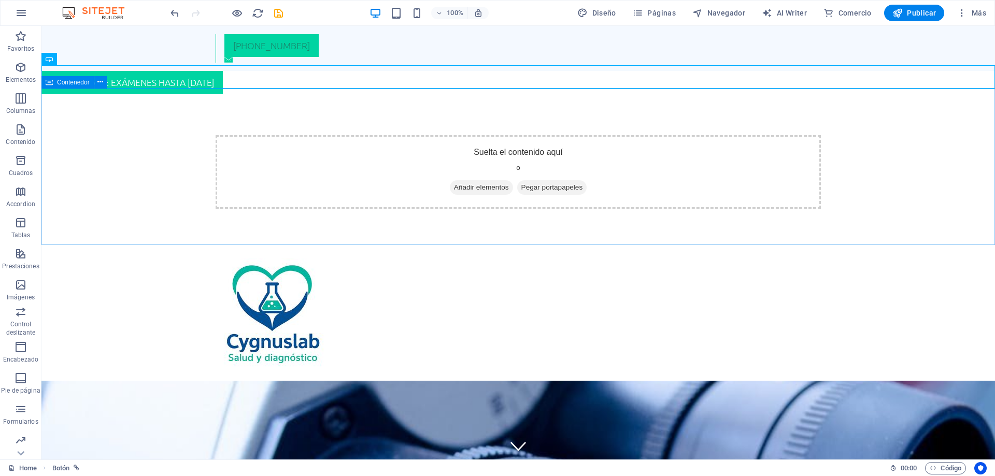
click at [78, 83] on span "Contenedor" at bounding box center [73, 82] width 33 height 6
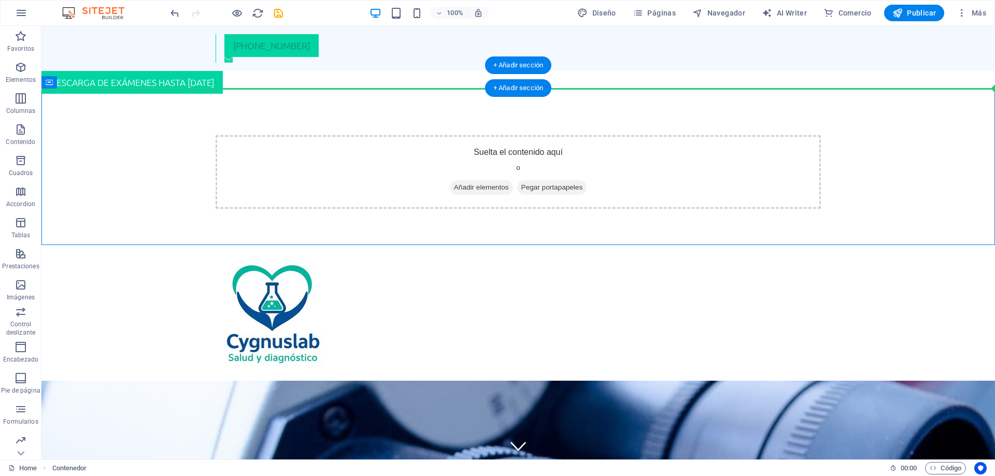
drag, startPoint x: 129, startPoint y: 111, endPoint x: 355, endPoint y: 83, distance: 228.3
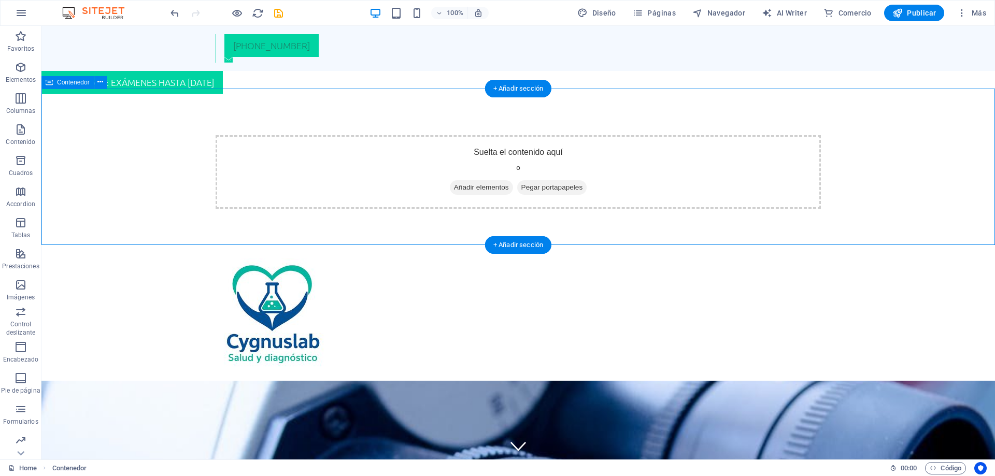
click at [361, 103] on div "Suelta el contenido aquí o Añadir elementos Pegar portapapeles" at bounding box center [518, 172] width 954 height 157
click at [476, 182] on span "Añadir elementos" at bounding box center [481, 187] width 63 height 15
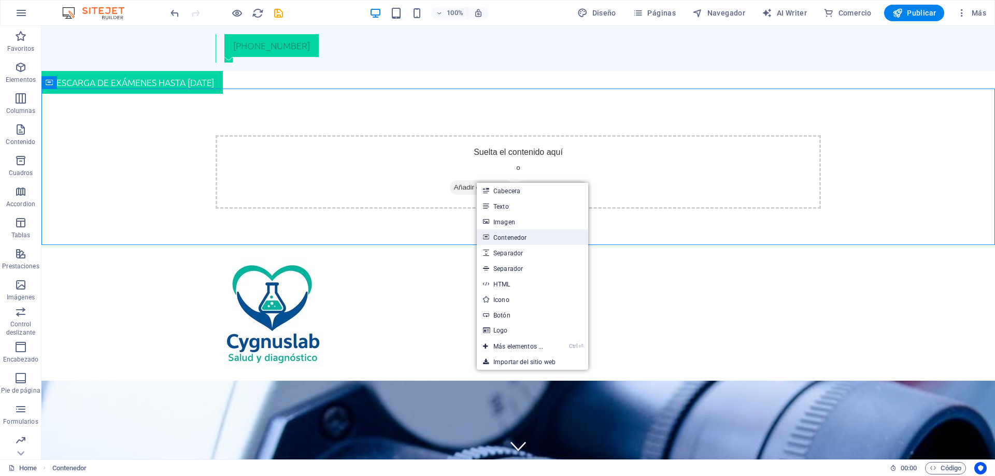
click at [508, 241] on link "Contenedor" at bounding box center [532, 238] width 111 height 16
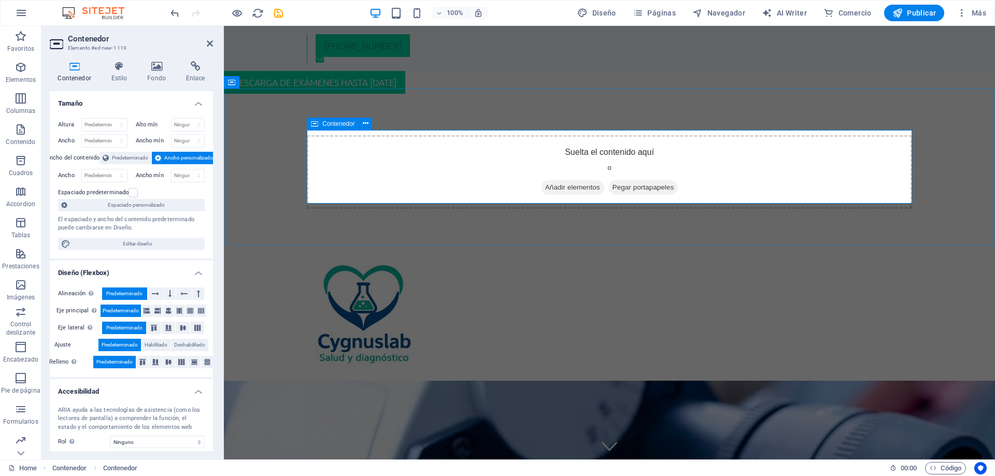
click at [642, 188] on span "Pegar portapapeles" at bounding box center [644, 187] width 70 height 15
click at [641, 182] on span "Pegar portapapeles" at bounding box center [644, 187] width 70 height 15
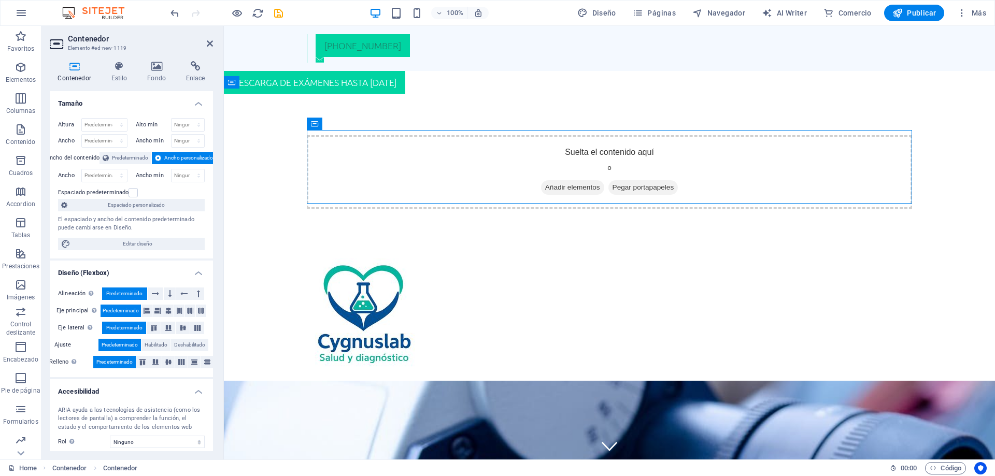
drag, startPoint x: 539, startPoint y: 151, endPoint x: 243, endPoint y: 100, distance: 300.4
click at [364, 124] on icon at bounding box center [366, 123] width 6 height 11
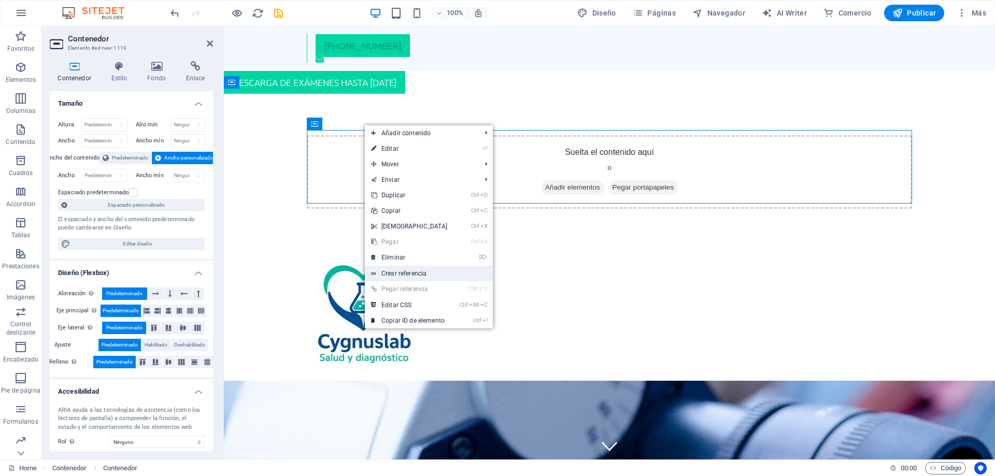
click at [420, 276] on link "Crear referencia" at bounding box center [429, 274] width 128 height 16
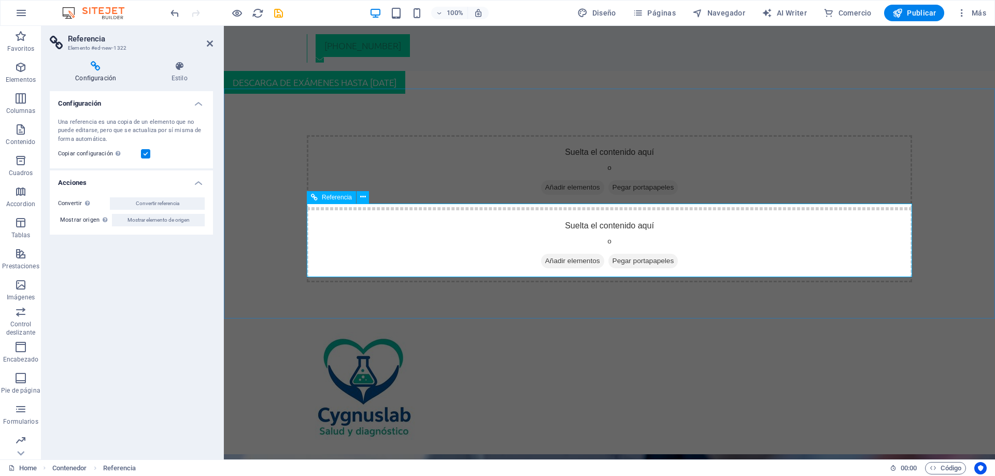
drag, startPoint x: 355, startPoint y: 205, endPoint x: 357, endPoint y: 220, distance: 14.7
click at [354, 209] on div "Suelta el contenido aquí o Añadir elementos Pegar portapapeles" at bounding box center [609, 246] width 605 height 74
click at [357, 220] on div "Suelta el contenido aquí o Añadir elementos Pegar portapapeles" at bounding box center [609, 246] width 605 height 74
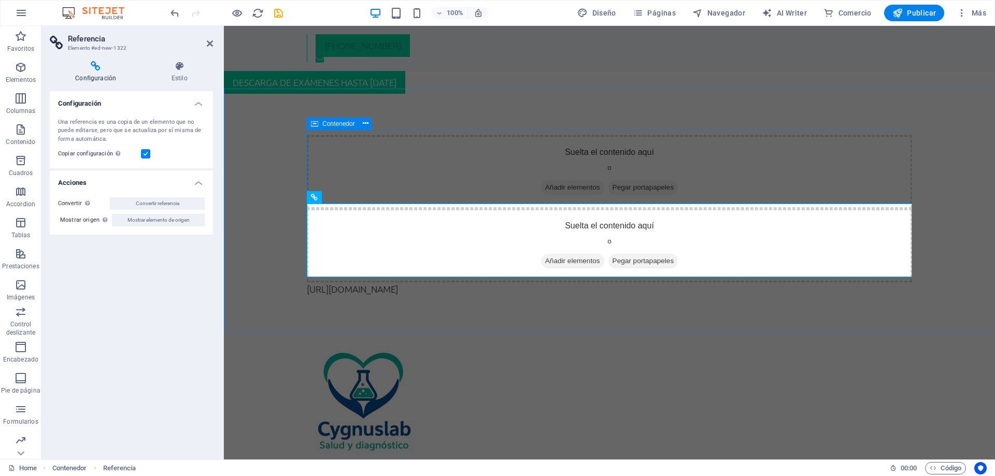
click at [361, 177] on div "Suelta el contenido aquí o Añadir elementos Pegar portapapeles" at bounding box center [609, 172] width 605 height 74
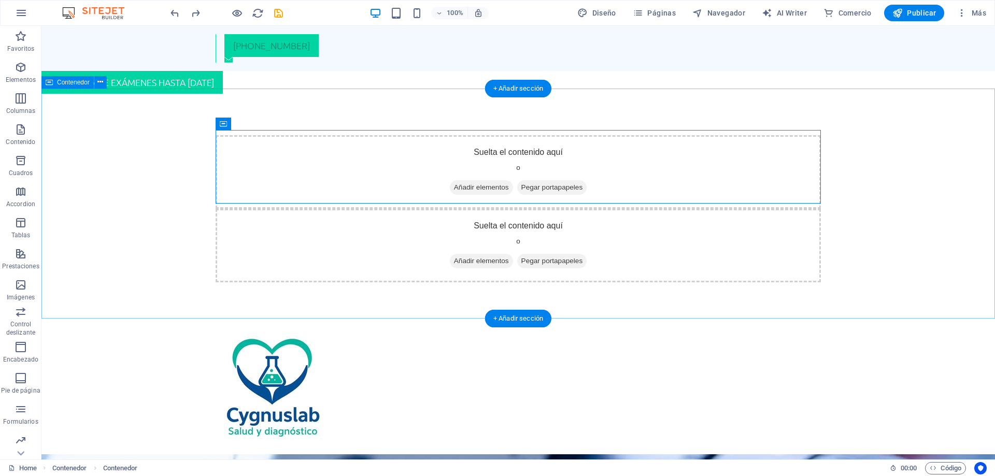
click at [275, 125] on div "Suelta el contenido aquí o Añadir elementos Pegar portapapeles Suelta el conten…" at bounding box center [518, 209] width 954 height 230
click at [295, 157] on div "Suelta el contenido aquí o Añadir elementos Pegar portapapeles" at bounding box center [518, 172] width 605 height 74
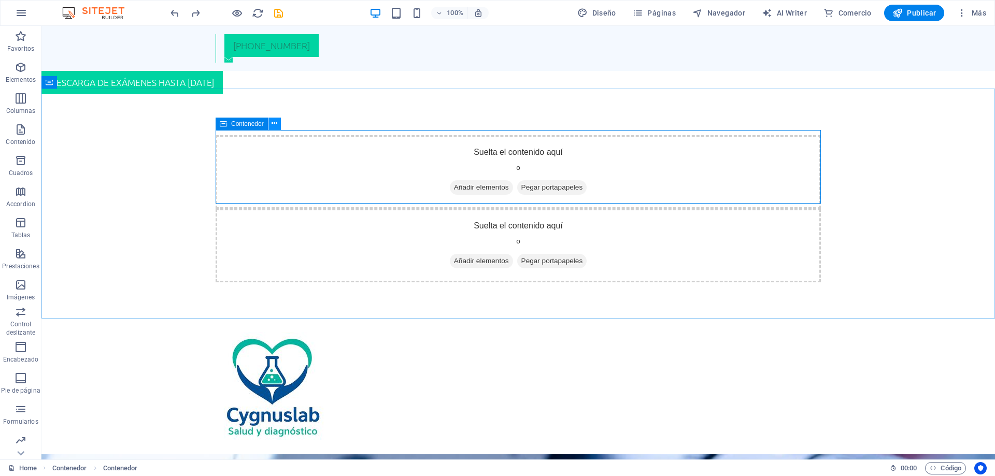
click at [276, 125] on icon at bounding box center [275, 123] width 6 height 11
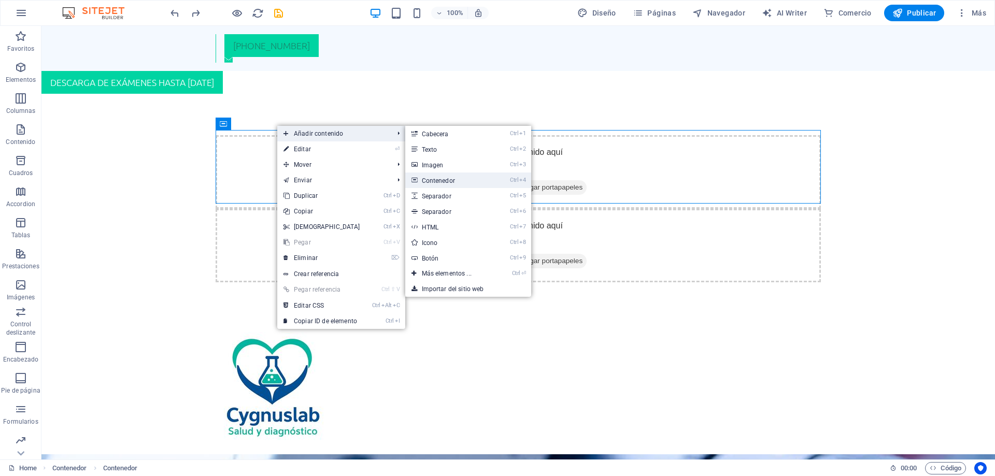
click at [437, 179] on link "Ctrl 4 Contenedor" at bounding box center [448, 181] width 87 height 16
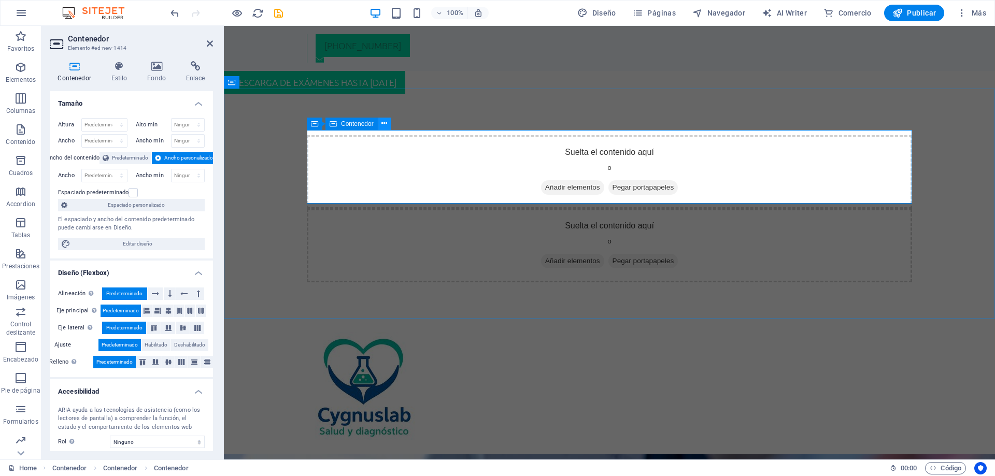
click at [385, 123] on icon at bounding box center [384, 123] width 6 height 11
click at [347, 122] on span "Contenedor" at bounding box center [338, 124] width 33 height 6
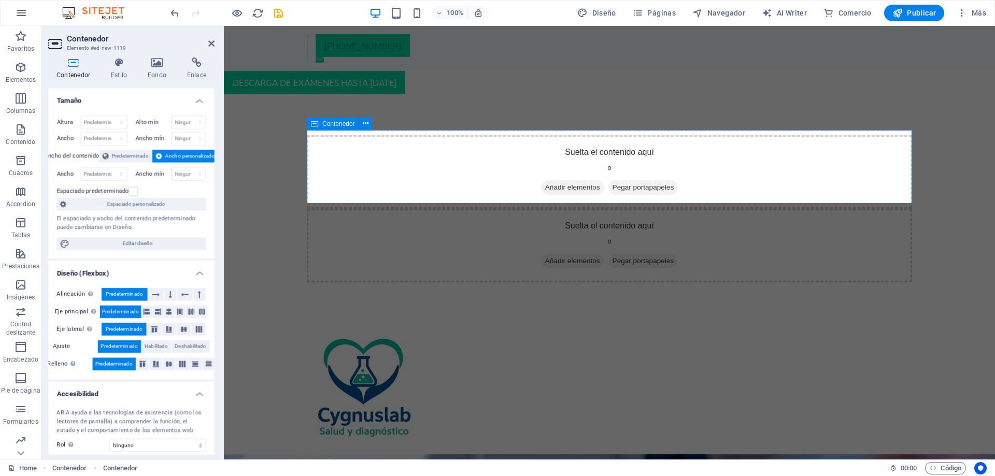
click at [347, 122] on span "Contenedor" at bounding box center [338, 124] width 33 height 6
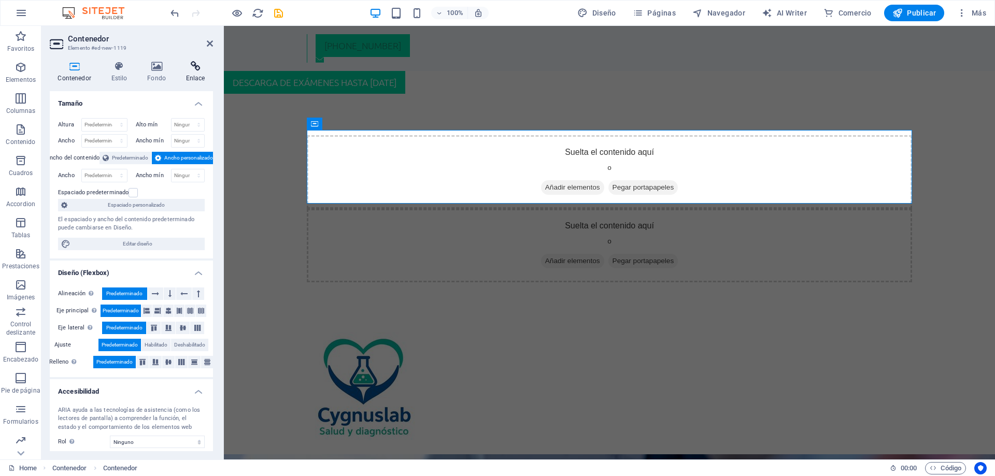
click at [189, 72] on h4 "Enlace" at bounding box center [195, 72] width 35 height 22
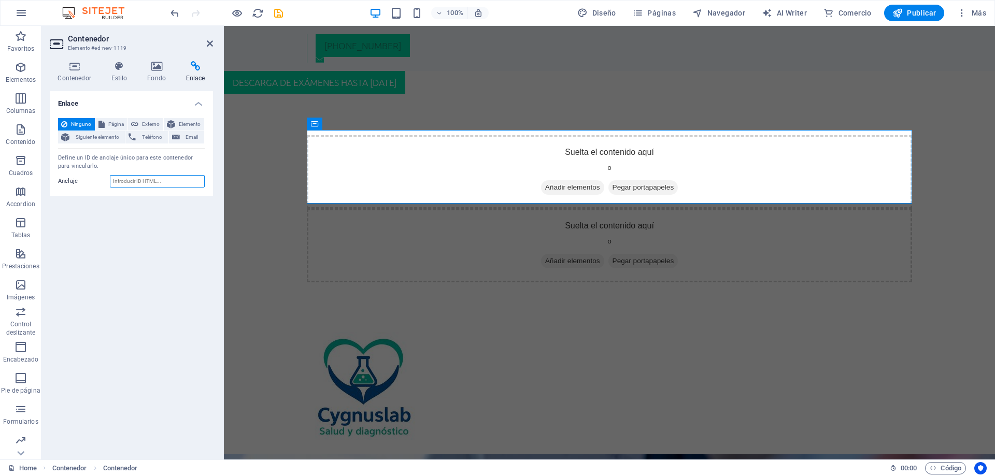
click at [126, 178] on input "Anclaje" at bounding box center [157, 181] width 95 height 12
paste input "[URL][DOMAIN_NAME]"
type input "[URL][DOMAIN_NAME]"
click at [209, 44] on icon at bounding box center [210, 43] width 6 height 8
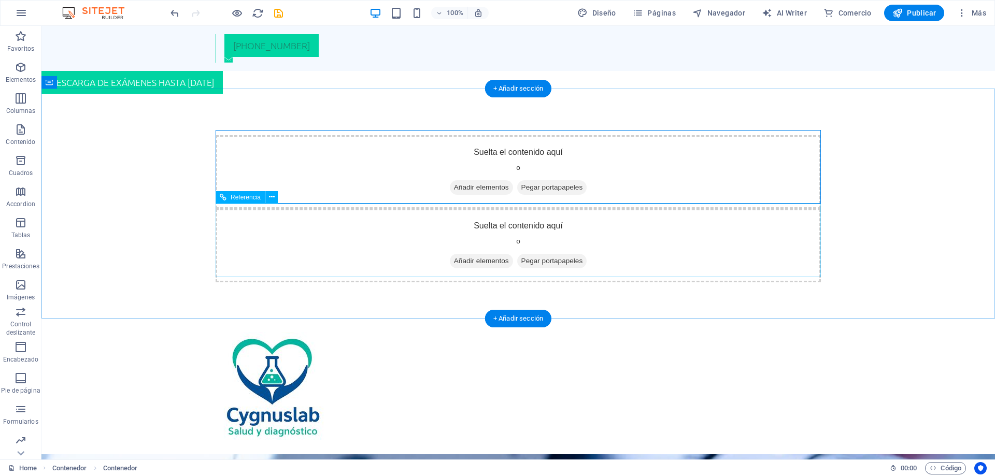
drag, startPoint x: 448, startPoint y: 320, endPoint x: 442, endPoint y: 271, distance: 49.1
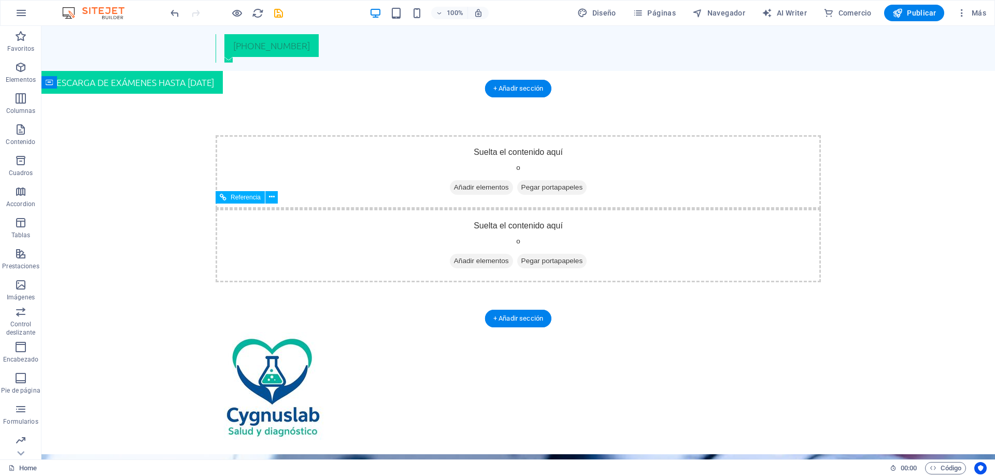
click at [446, 275] on div "Suelta el contenido aquí o Añadir elementos Pegar portapapeles" at bounding box center [518, 246] width 605 height 74
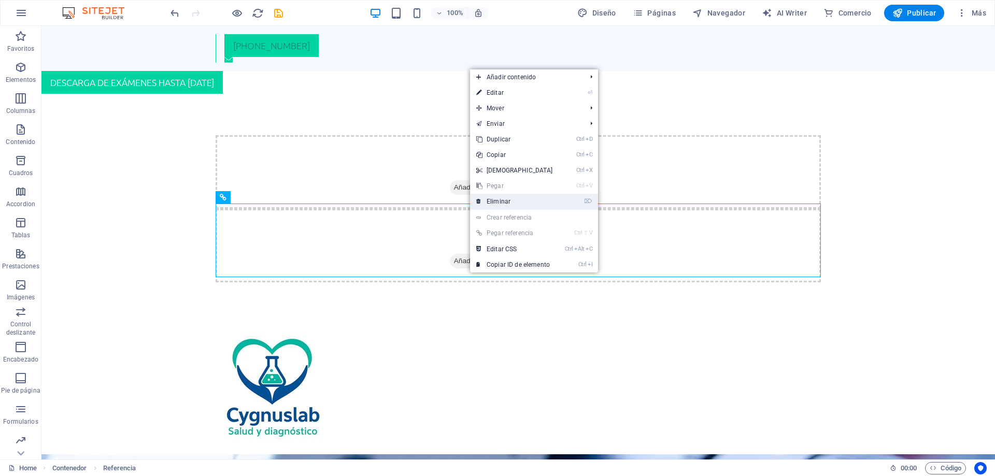
click at [495, 201] on link "⌦ Eliminar" at bounding box center [514, 202] width 89 height 16
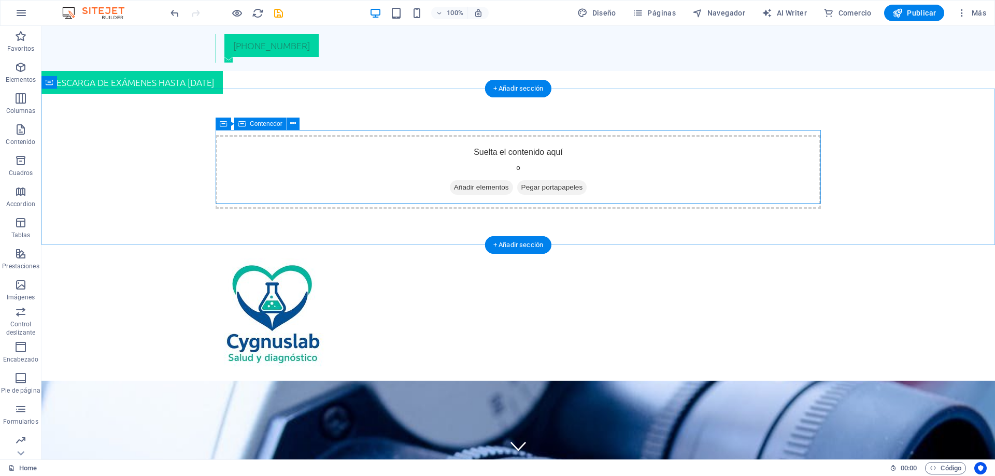
click at [495, 201] on div "Suelta el contenido aquí o Añadir elementos Pegar portapapeles" at bounding box center [518, 172] width 605 height 74
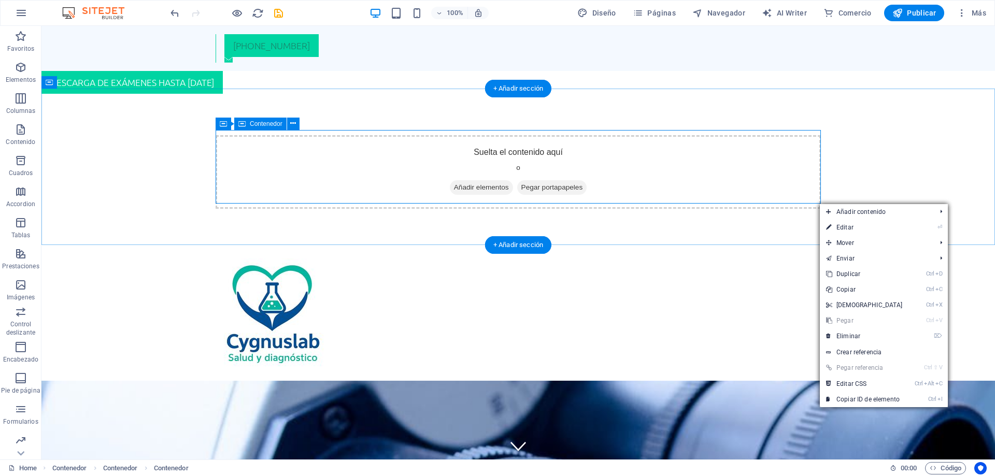
click at [814, 202] on div "Suelta el contenido aquí o Añadir elementos Pegar portapapeles" at bounding box center [518, 172] width 605 height 74
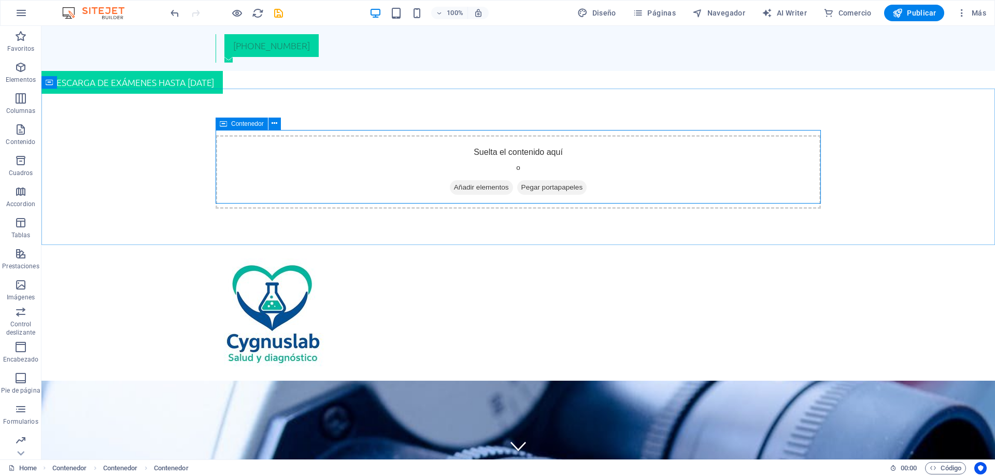
click at [220, 122] on icon at bounding box center [223, 124] width 7 height 12
drag, startPoint x: 262, startPoint y: 148, endPoint x: 220, endPoint y: 131, distance: 44.9
click at [298, 124] on button at bounding box center [293, 124] width 12 height 12
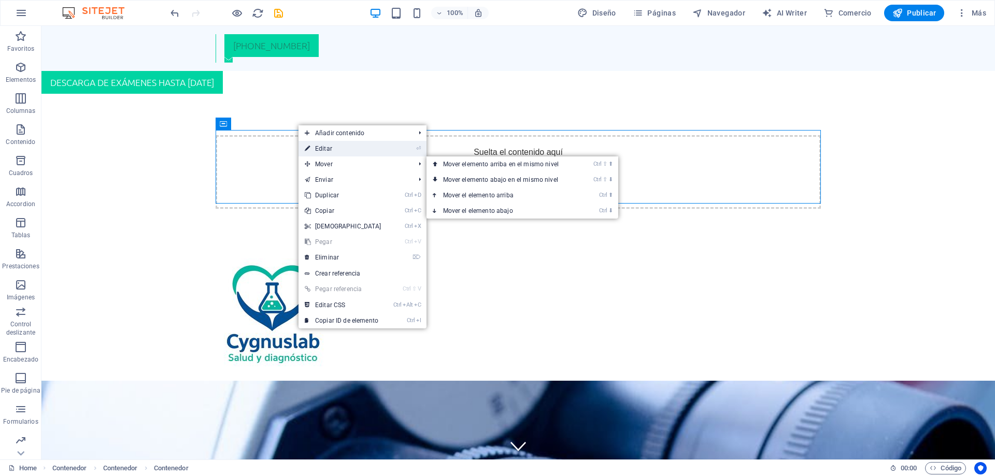
click at [331, 150] on link "⏎ Editar" at bounding box center [343, 149] width 89 height 16
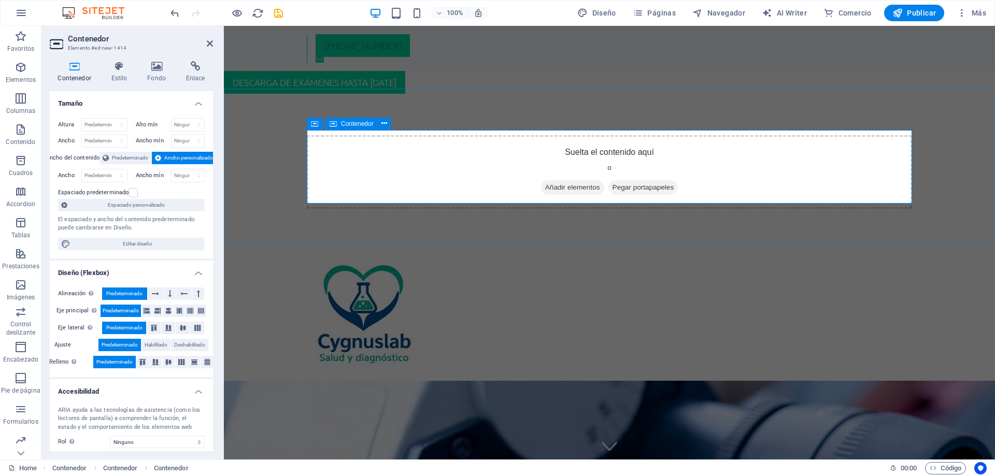
click at [651, 150] on div "Suelta el contenido aquí o Añadir elementos Pegar portapapeles" at bounding box center [609, 172] width 605 height 74
click at [388, 124] on button at bounding box center [384, 124] width 12 height 12
click at [583, 236] on div "Suelta el contenido aquí o Añadir elementos Pegar portapapeles" at bounding box center [609, 172] width 771 height 157
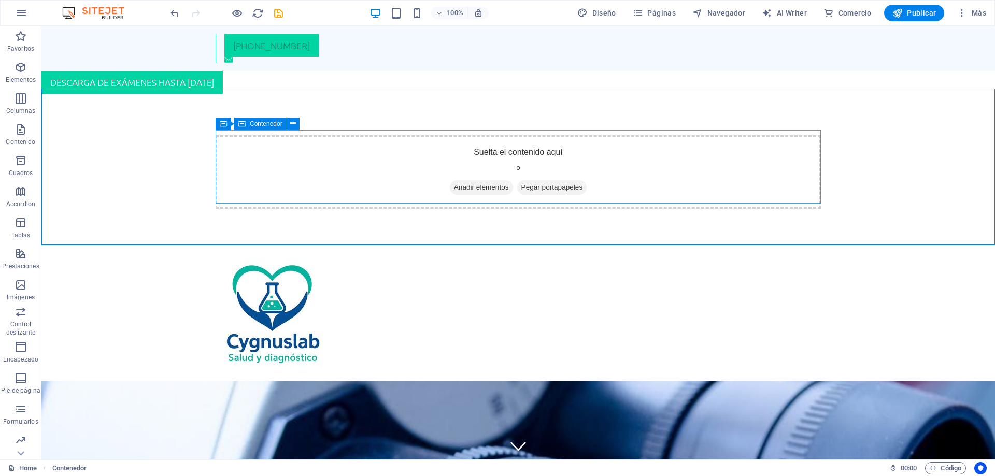
click at [439, 165] on div "Suelta el contenido aquí o Añadir elementos Pegar portapapeles" at bounding box center [518, 172] width 605 height 74
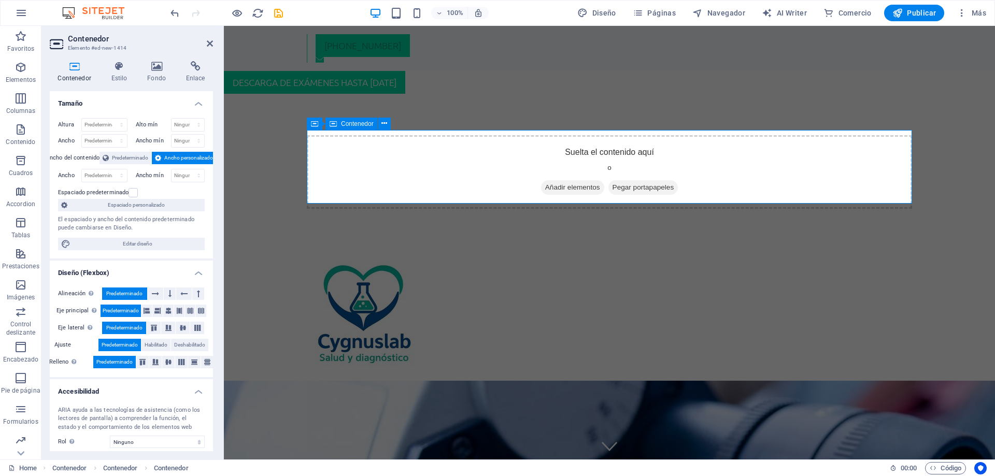
click at [439, 165] on div "Suelta el contenido aquí o Añadir elementos Pegar portapapeles" at bounding box center [609, 172] width 605 height 74
click at [545, 188] on icon at bounding box center [545, 188] width 0 height 0
click at [388, 124] on button at bounding box center [384, 124] width 12 height 12
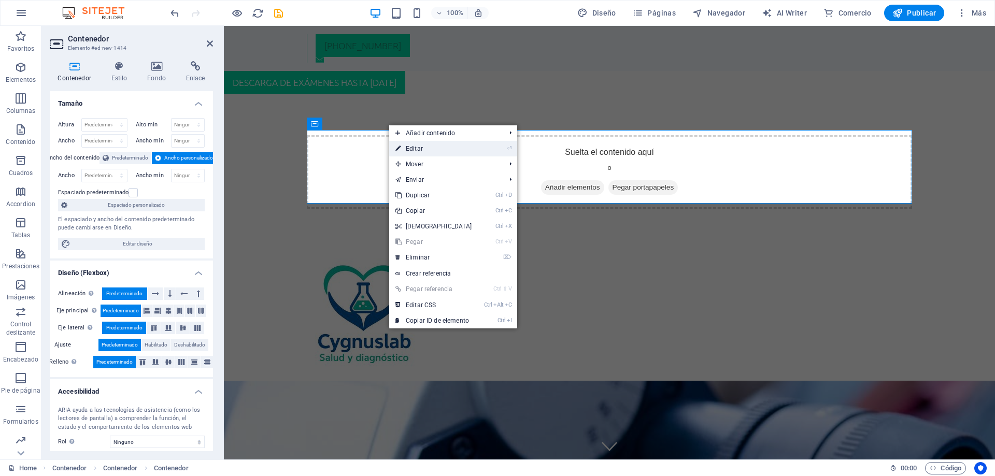
click at [446, 148] on link "⏎ Editar" at bounding box center [433, 149] width 89 height 16
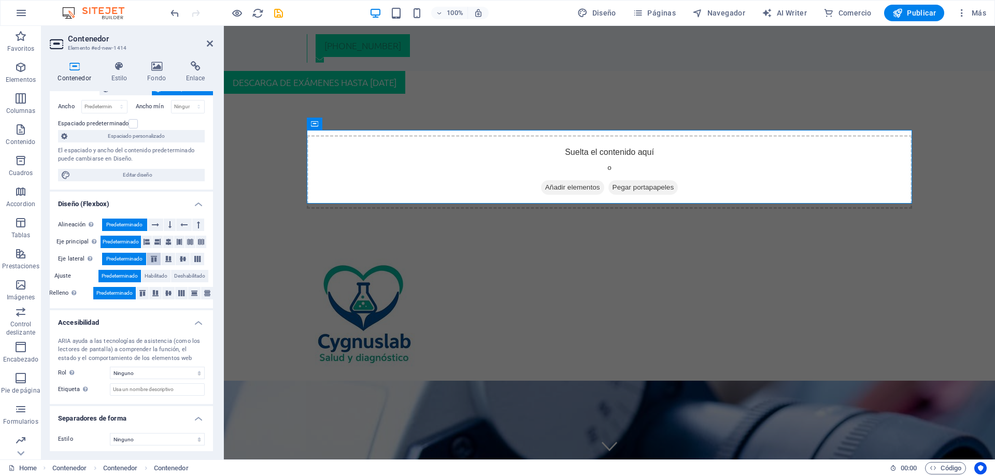
scroll to position [72, 0]
click at [164, 384] on input "Etiqueta Usa la etiqueta ARIA para proporcionar un nombre claro y descriptivo a…" at bounding box center [157, 387] width 95 height 12
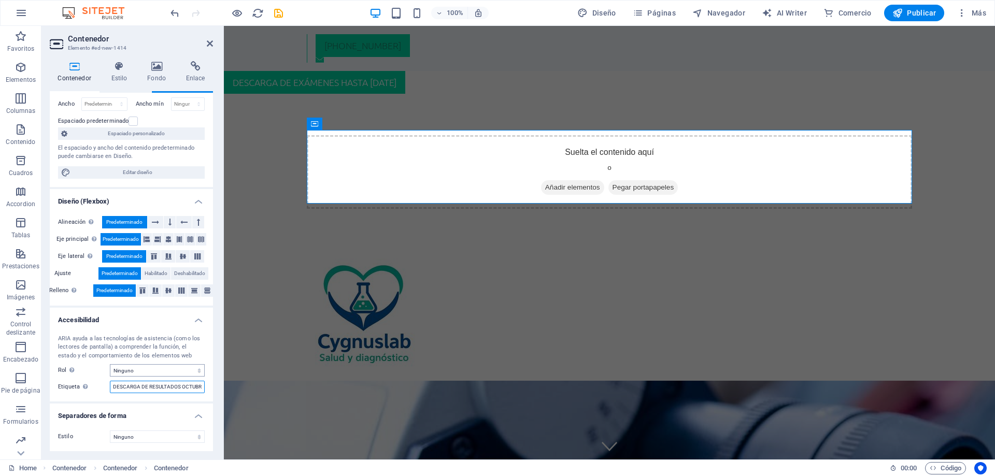
scroll to position [0, 0]
type input "DESCARGA DE RESULTADOS"
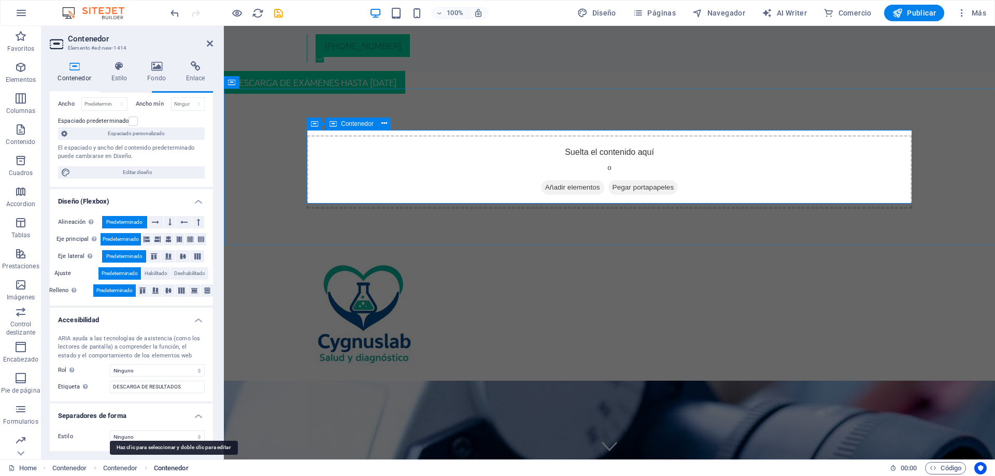
click at [177, 467] on span "Contenedor" at bounding box center [171, 468] width 35 height 12
click at [208, 42] on icon at bounding box center [210, 43] width 6 height 8
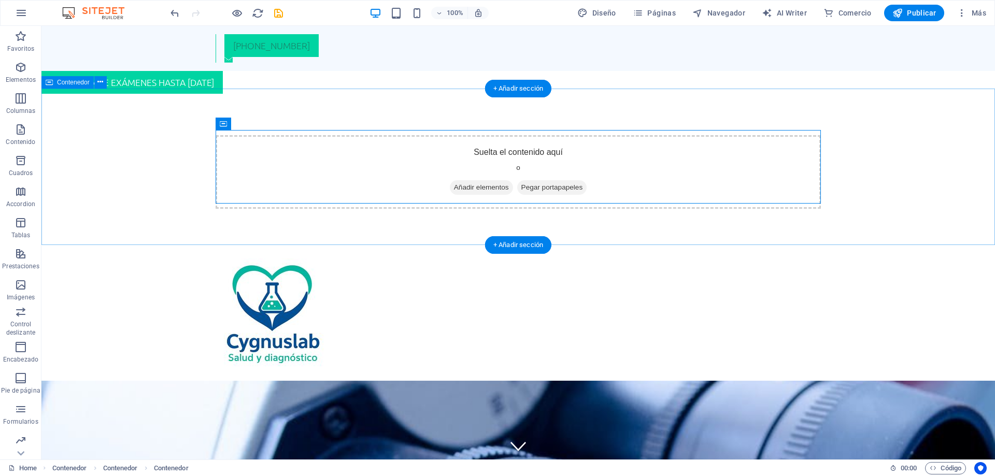
click at [351, 96] on div "Suelta el contenido aquí o Añadir elementos Pegar portapapeles" at bounding box center [518, 172] width 954 height 157
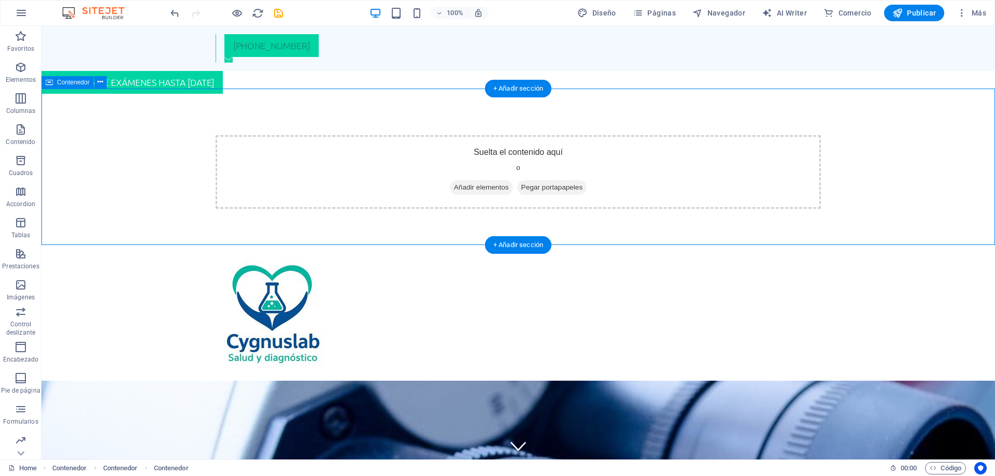
click at [351, 96] on div "Suelta el contenido aquí o Añadir elementos Pegar portapapeles" at bounding box center [518, 172] width 954 height 157
click at [169, 96] on div "Suelta el contenido aquí o Añadir elementos Pegar portapapeles" at bounding box center [518, 172] width 954 height 157
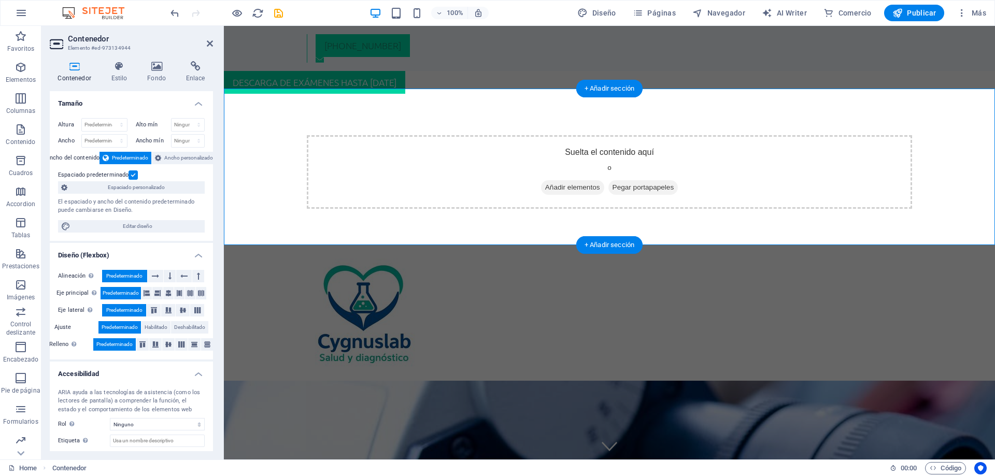
drag, startPoint x: 534, startPoint y: 96, endPoint x: 349, endPoint y: 90, distance: 184.6
click at [350, 96] on div "Suelta el contenido aquí o Añadir elementos Pegar portapapeles" at bounding box center [609, 172] width 771 height 157
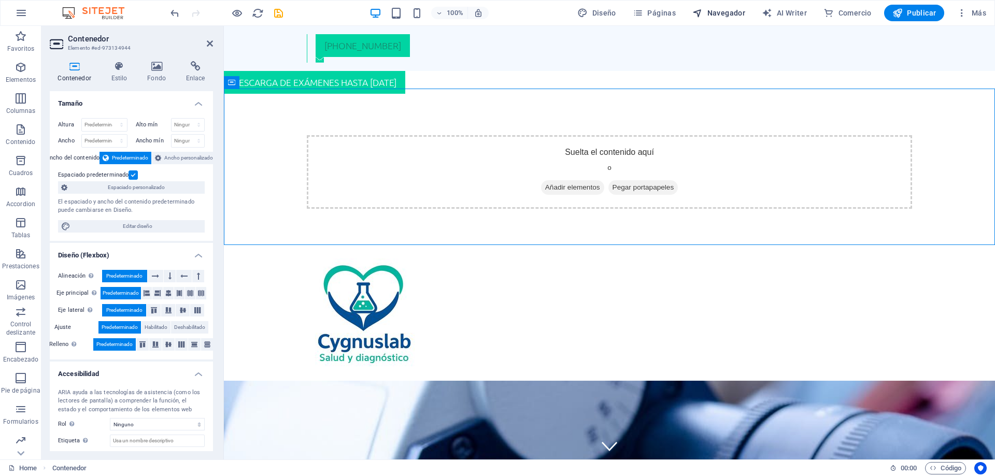
click at [725, 13] on span "Navegador" at bounding box center [719, 13] width 53 height 10
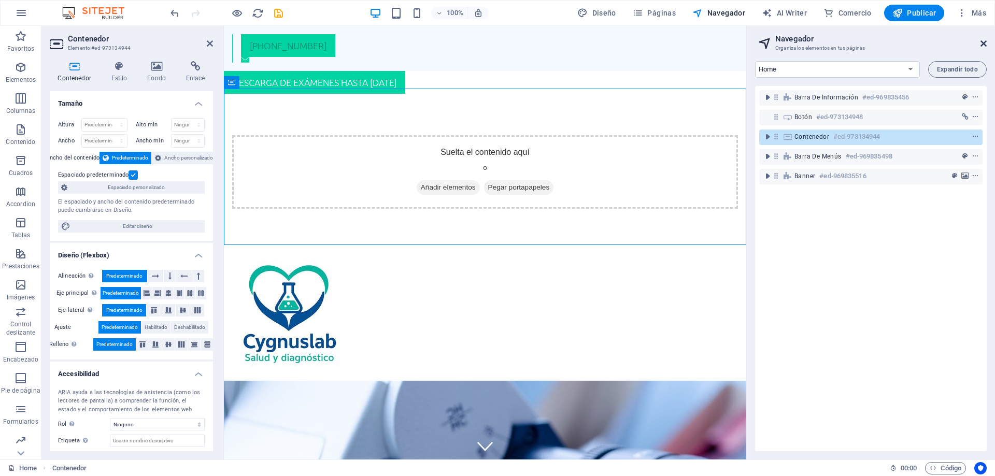
click at [984, 43] on icon at bounding box center [984, 43] width 6 height 8
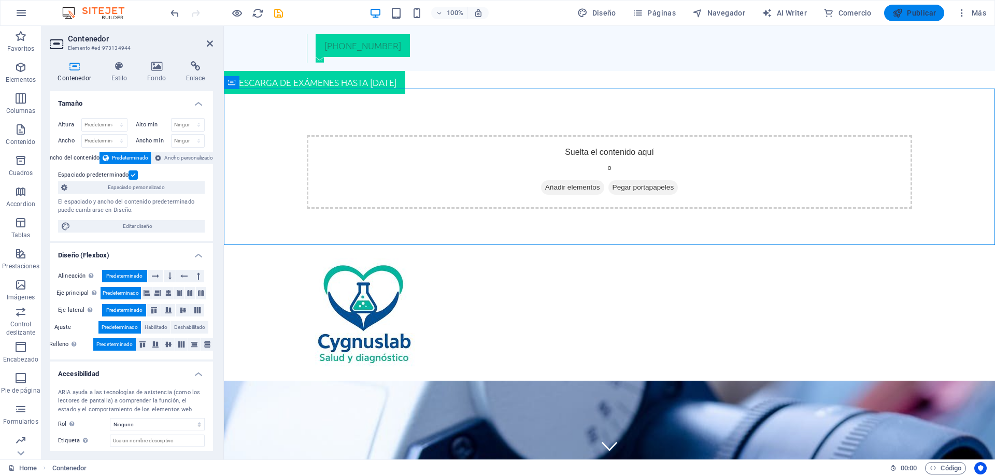
click at [916, 11] on span "Publicar" at bounding box center [915, 13] width 44 height 10
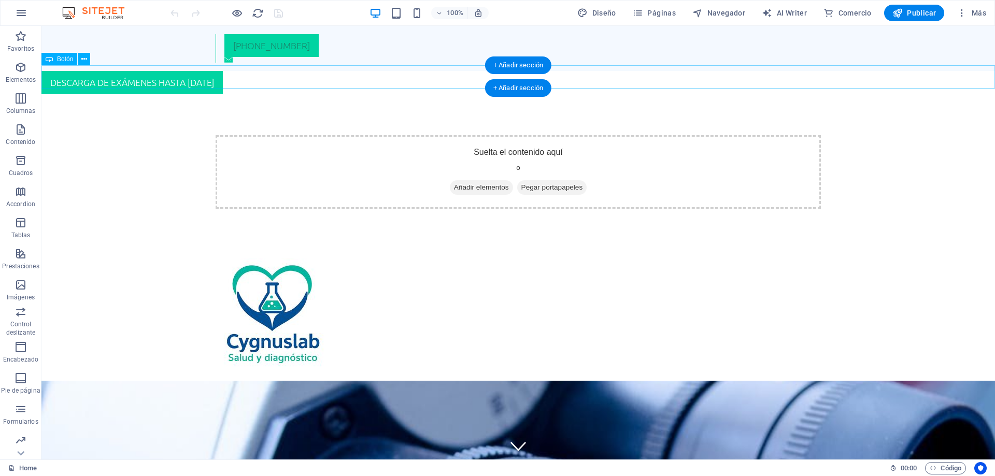
click at [261, 82] on div "DESCARGA DE EXÁMENES HASTA [DATE]" at bounding box center [518, 82] width 954 height 23
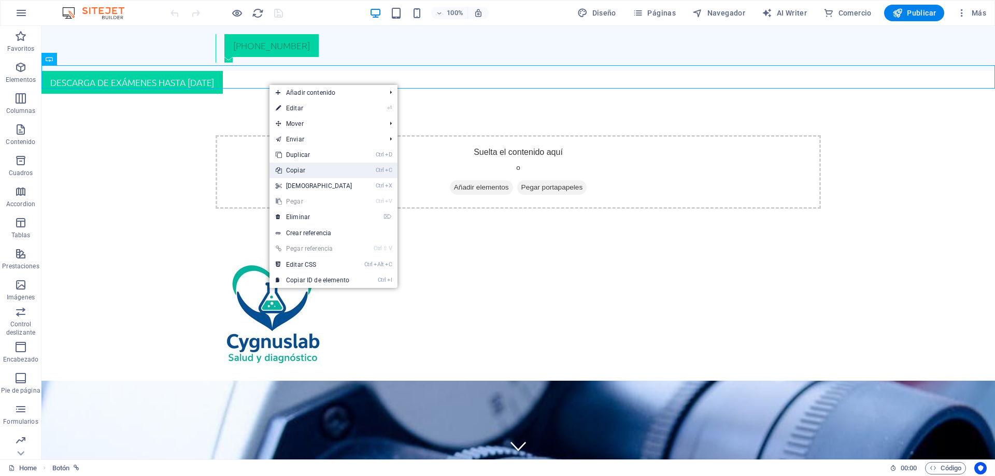
click at [340, 172] on link "Ctrl C Copiar" at bounding box center [314, 171] width 89 height 16
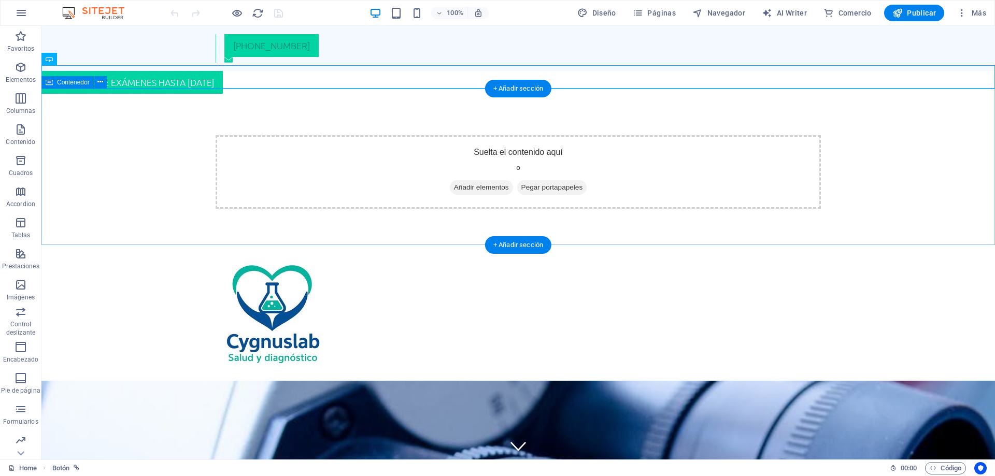
click at [326, 114] on div "Suelta el contenido aquí o Añadir elementos Pegar portapapeles" at bounding box center [518, 172] width 954 height 157
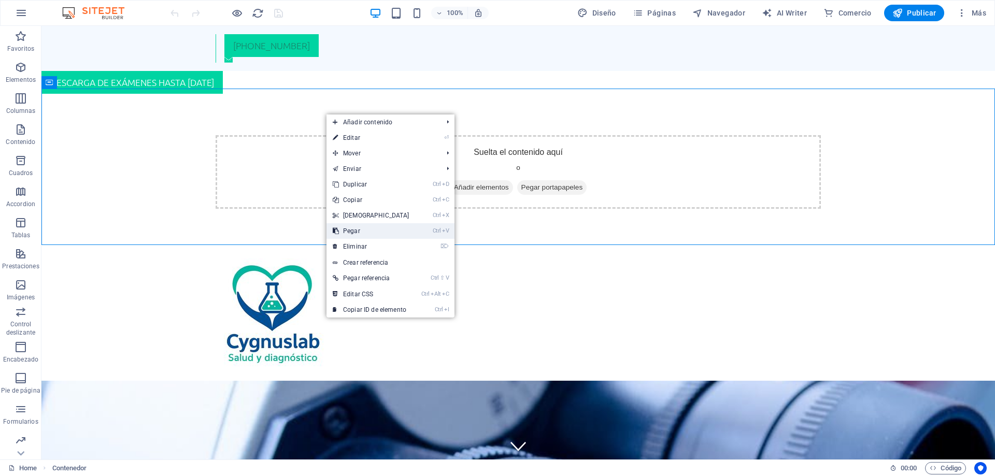
click at [349, 232] on link "Ctrl V Pegar" at bounding box center [371, 231] width 89 height 16
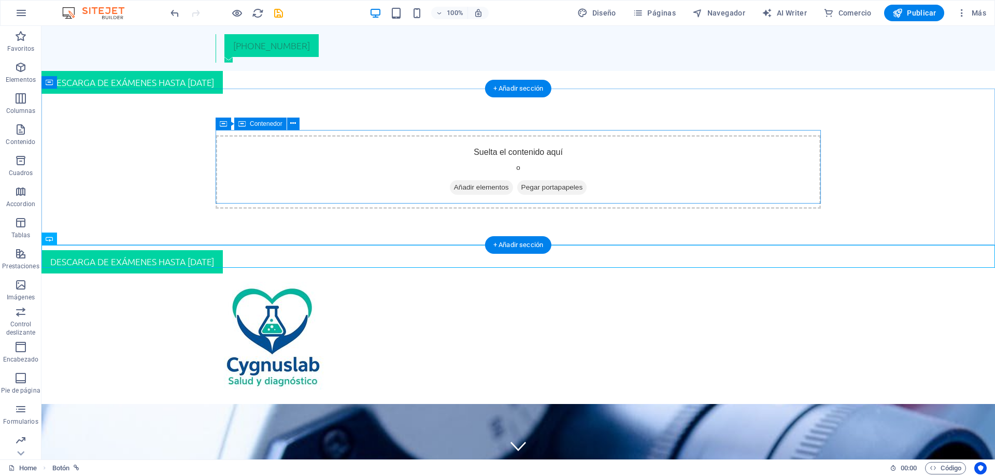
drag, startPoint x: 243, startPoint y: 246, endPoint x: 245, endPoint y: 131, distance: 115.6
click at [244, 131] on div "+56 9 6289 9148 DESCARGA DE EXÁMENES HASTA SEPTIEMBRE 2025 Suelta el contenido …" at bounding box center [518, 468] width 954 height 884
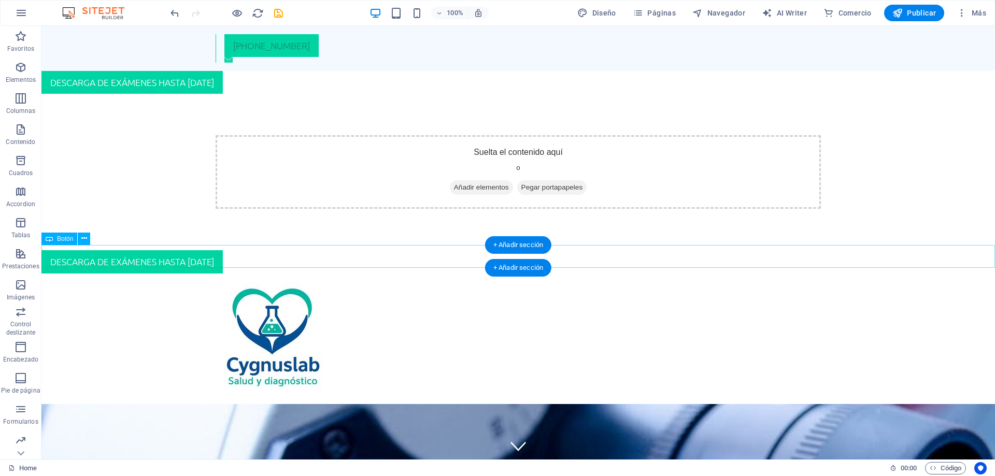
click at [253, 258] on div "DESCARGA DE EXÁMENES HASTA [DATE]" at bounding box center [518, 261] width 954 height 23
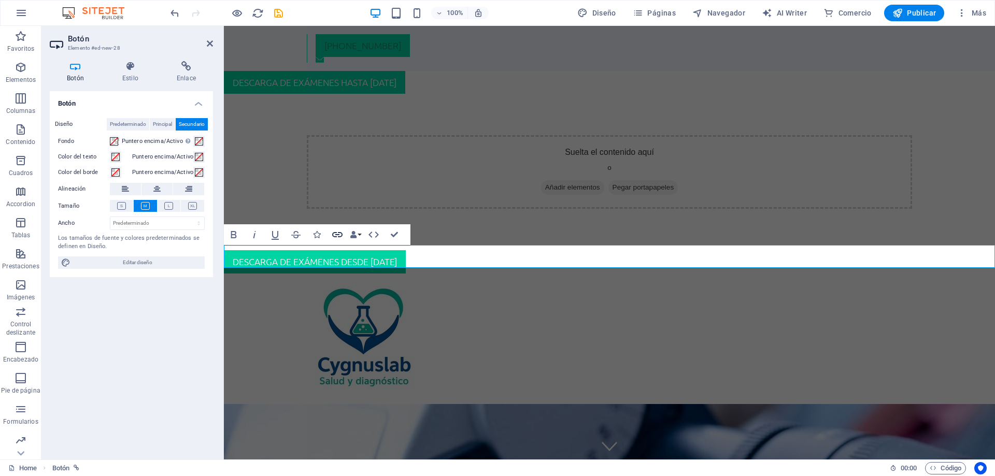
click at [336, 238] on icon "button" at bounding box center [337, 235] width 12 height 12
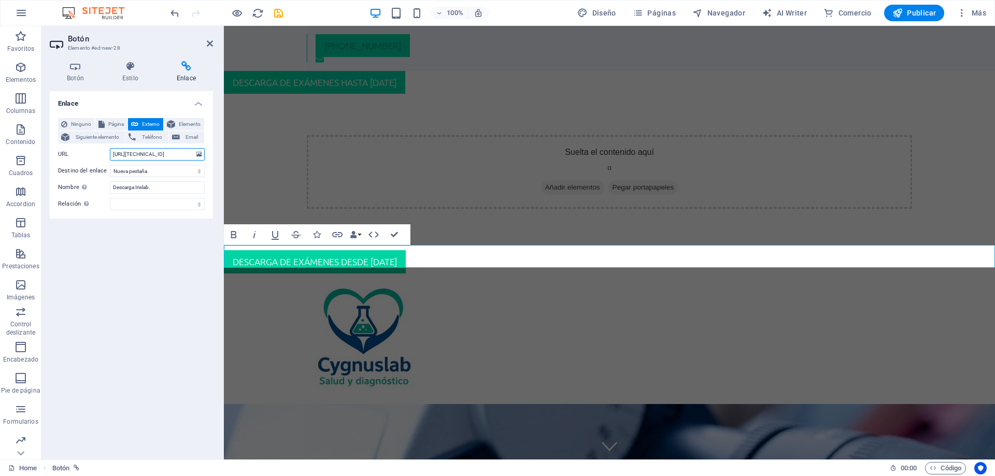
click at [152, 160] on input "[URL][TECHNICAL_ID]" at bounding box center [157, 154] width 95 height 12
type input "h"
type input "[URL][DOMAIN_NAME]"
click at [188, 247] on div "Enlace Ninguno Página Externo Elemento Siguiente elemento Teléfono Email Página…" at bounding box center [131, 271] width 163 height 360
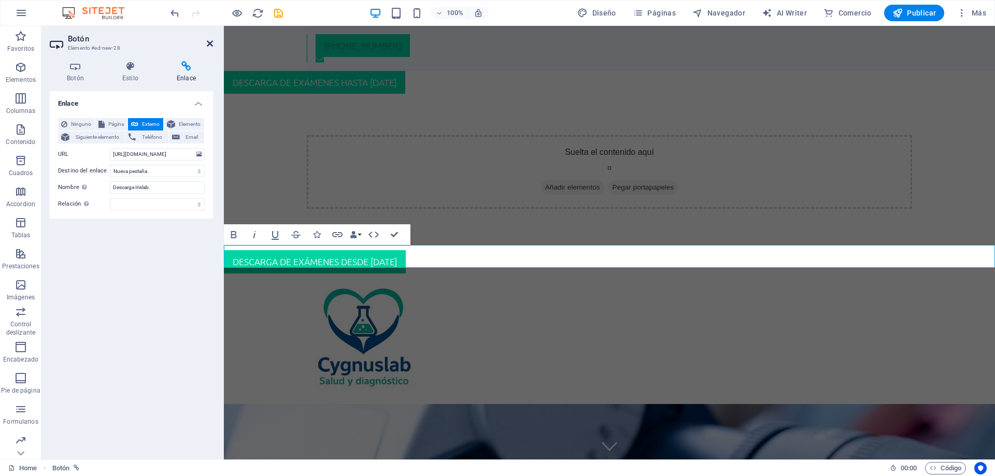
click at [212, 43] on icon at bounding box center [210, 43] width 6 height 8
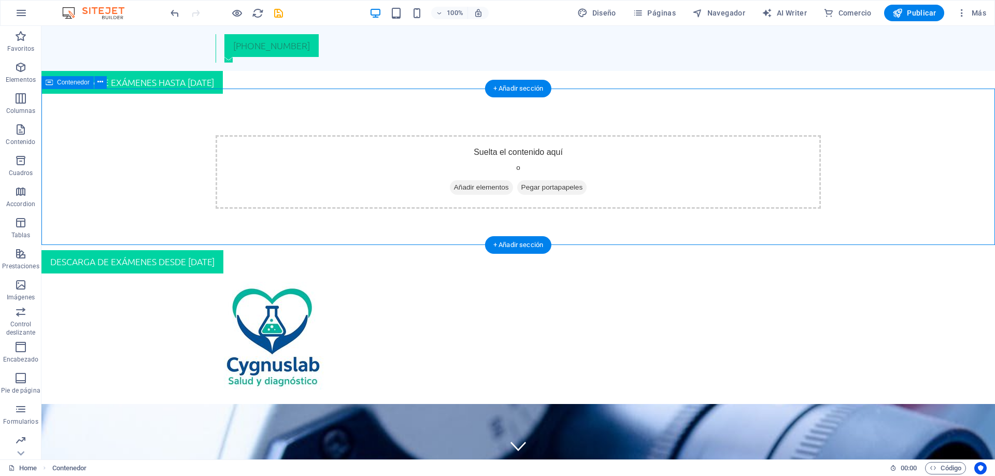
drag, startPoint x: 148, startPoint y: 244, endPoint x: 173, endPoint y: 123, distance: 123.8
click at [173, 123] on div "Suelta el contenido aquí o Añadir elementos Pegar portapapeles" at bounding box center [518, 172] width 954 height 157
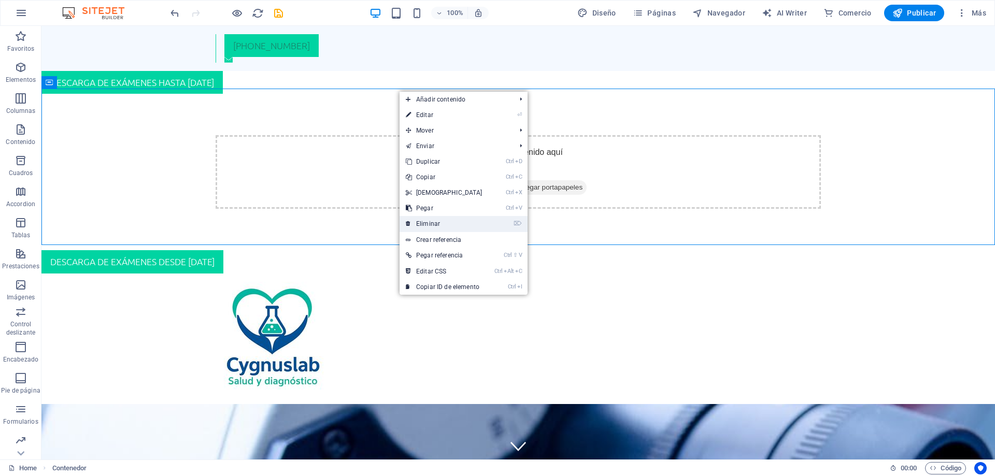
click at [432, 226] on link "⌦ Eliminar" at bounding box center [444, 224] width 89 height 16
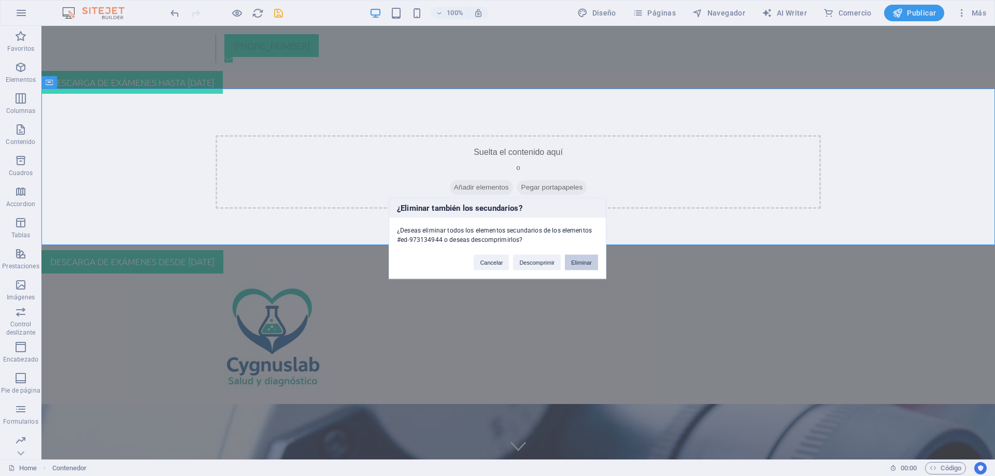
click at [582, 262] on button "Eliminar" at bounding box center [581, 263] width 33 height 16
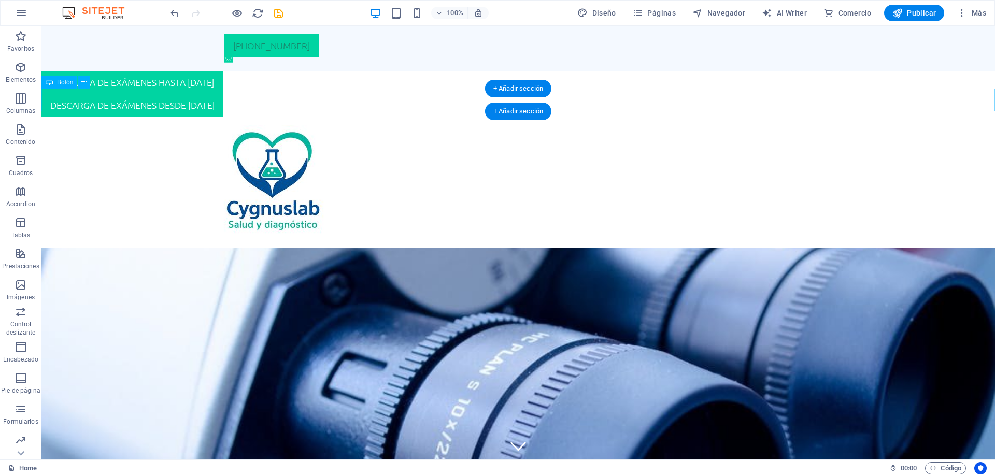
click at [259, 102] on div "DESCARGA DE EXÁMENES DESDE OCTUBRE 2025" at bounding box center [518, 105] width 954 height 23
click at [900, 10] on icon "button" at bounding box center [898, 13] width 10 height 10
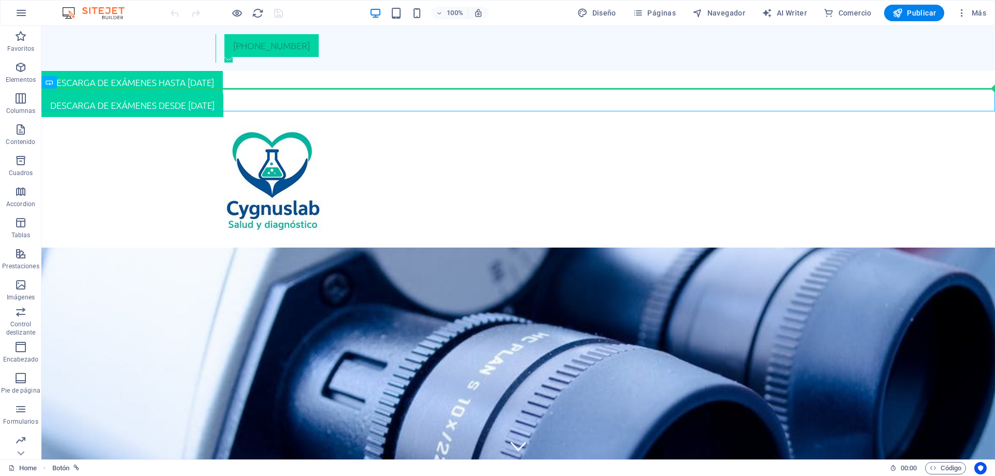
drag, startPoint x: 220, startPoint y: 106, endPoint x: 374, endPoint y: 82, distance: 155.8
click at [374, 82] on div "+56 9 6289 9148 DESCARGA DE EXÁMENES HASTA SEPTIEMBRE 2025 DESCARGA DE EXÁMENES…" at bounding box center [518, 390] width 954 height 728
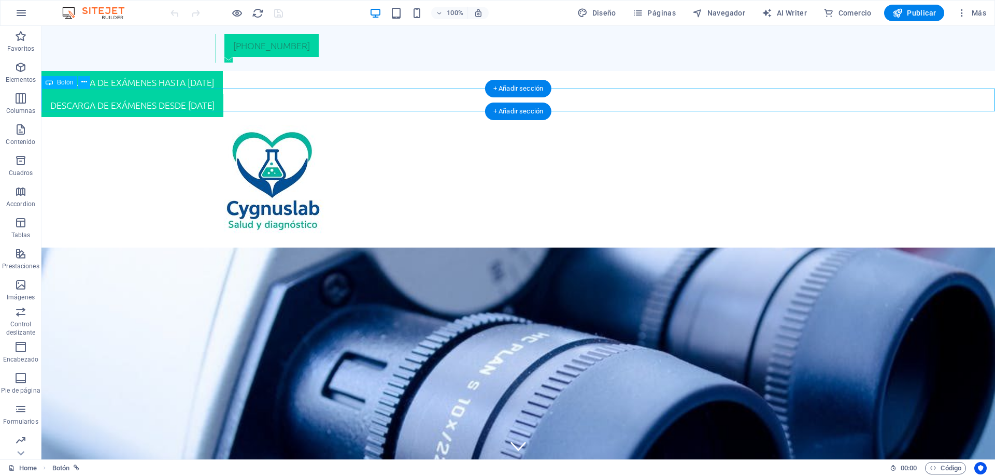
click at [257, 98] on div "DESCARGA DE EXÁMENES DESDE OCTUBRE 2025" at bounding box center [518, 105] width 954 height 23
click at [82, 82] on icon at bounding box center [84, 82] width 6 height 11
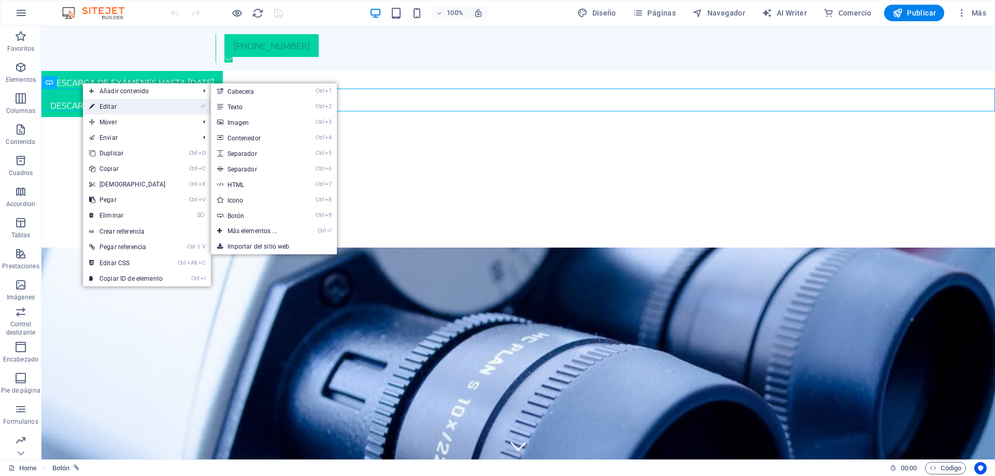
click at [99, 105] on link "⏎ Editar" at bounding box center [127, 107] width 89 height 16
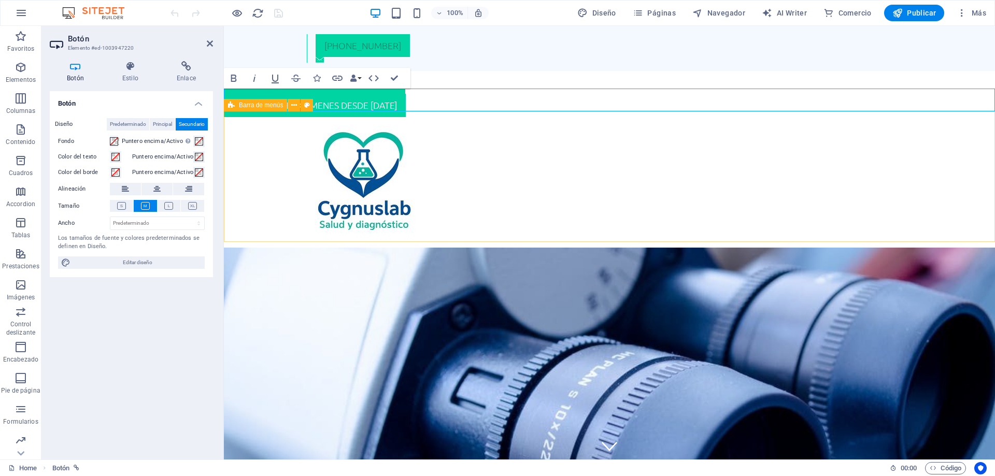
click at [449, 118] on div "Menu" at bounding box center [609, 182] width 771 height 131
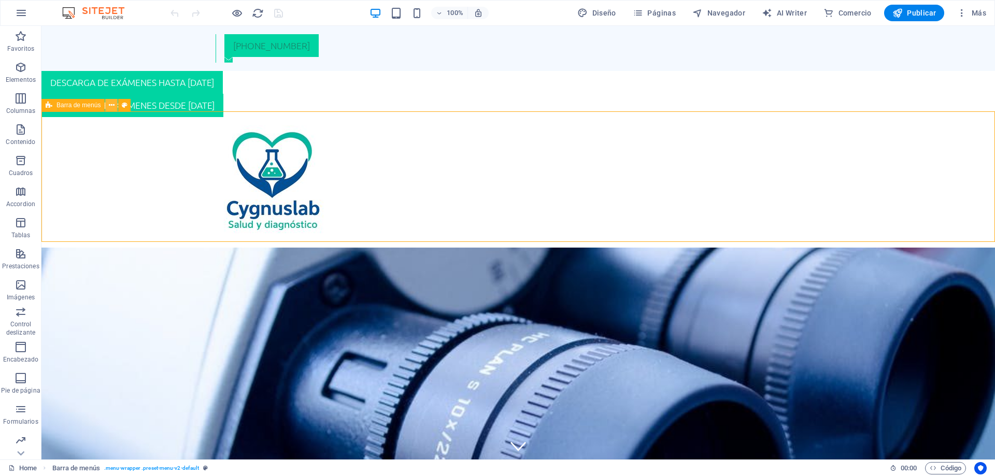
click at [110, 104] on icon at bounding box center [112, 105] width 6 height 11
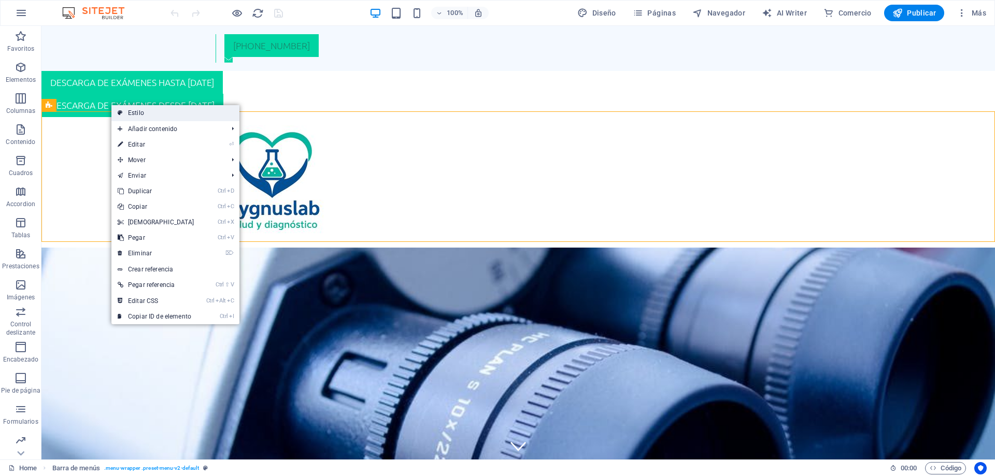
click at [120, 112] on icon at bounding box center [120, 113] width 5 height 16
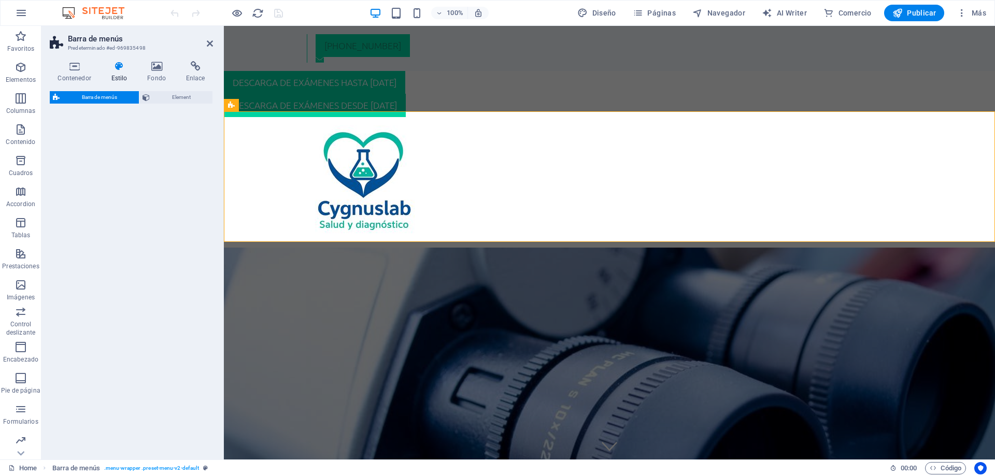
select select "rem"
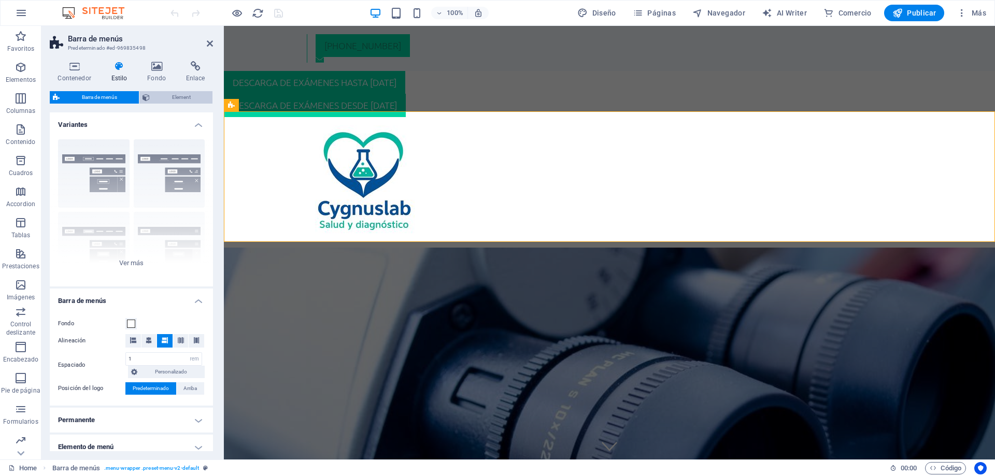
click at [182, 98] on span "Element" at bounding box center [181, 97] width 56 height 12
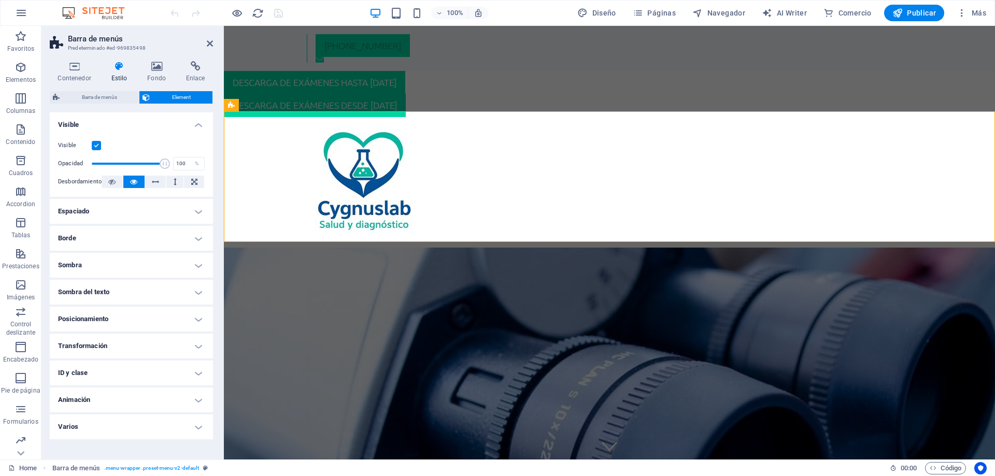
click at [145, 214] on h4 "Espaciado" at bounding box center [131, 211] width 163 height 25
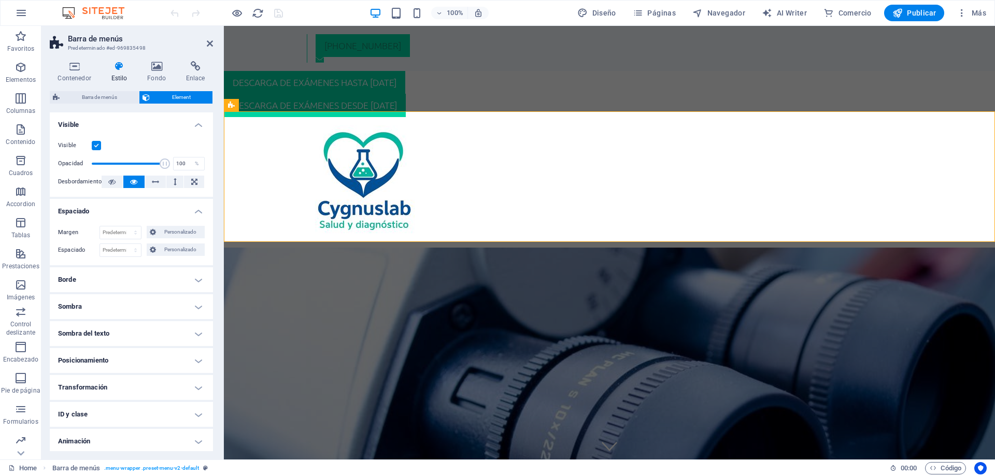
click at [145, 214] on h4 "Espaciado" at bounding box center [131, 208] width 163 height 19
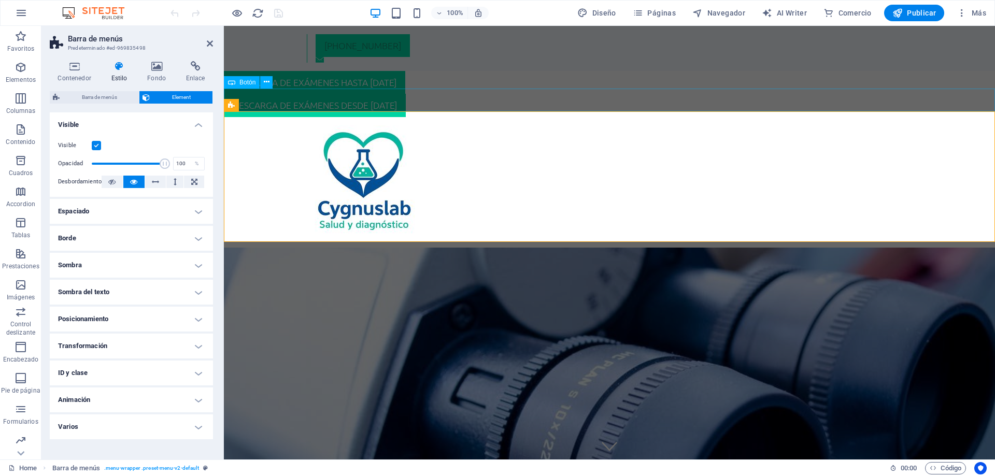
click at [439, 105] on div "DESCARGA DE EXÁMENES DESDE OCTUBRE 2025" at bounding box center [609, 105] width 771 height 23
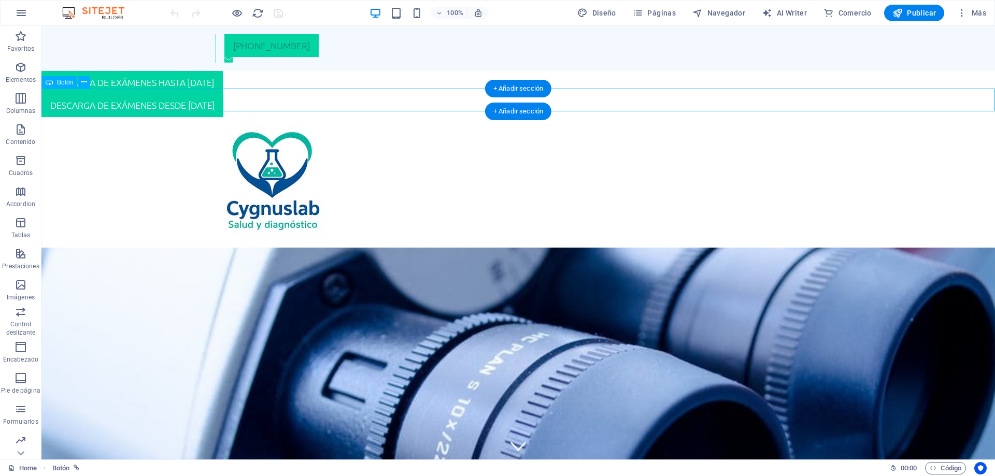
drag, startPoint x: 260, startPoint y: 102, endPoint x: 276, endPoint y: 104, distance: 16.8
click at [276, 104] on div "DESCARGA DE EXÁMENES DESDE OCTUBRE 2025" at bounding box center [518, 105] width 954 height 23
